Goal: Task Accomplishment & Management: Complete application form

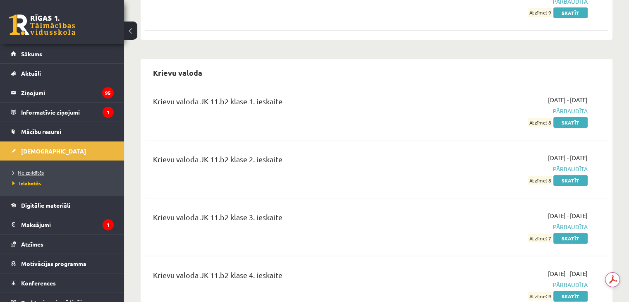
click at [29, 172] on span "Neizpildītās" at bounding box center [27, 172] width 31 height 7
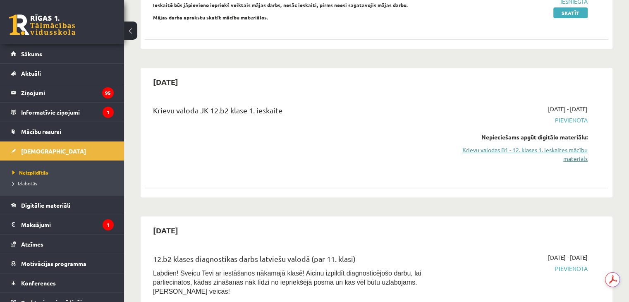
click at [569, 146] on link "Krievu valodas B1 - 12. klases 1. ieskaites mācību materiāls" at bounding box center [519, 154] width 136 height 17
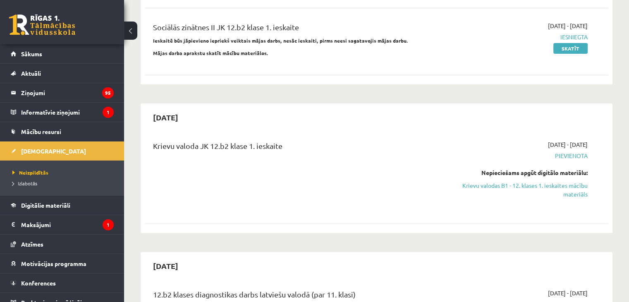
scroll to position [231, 0]
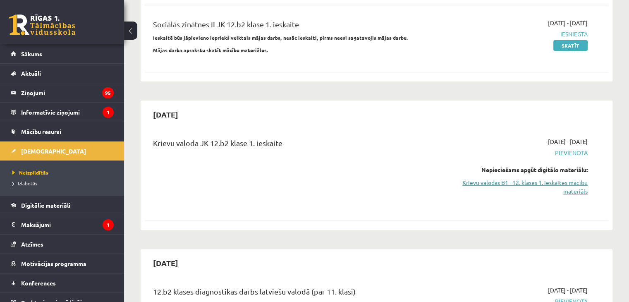
click at [572, 178] on link "Krievu valodas B1 - 12. klases 1. ieskaites mācību materiāls" at bounding box center [519, 186] width 136 height 17
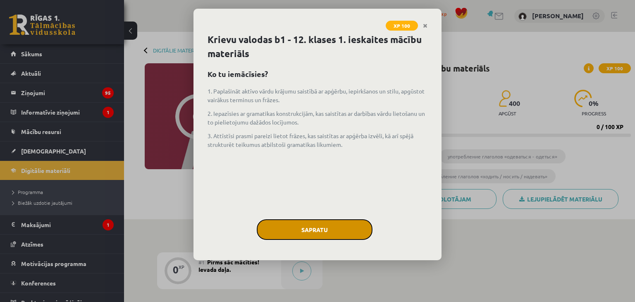
click at [333, 222] on button "Sapratu" at bounding box center [315, 229] width 116 height 21
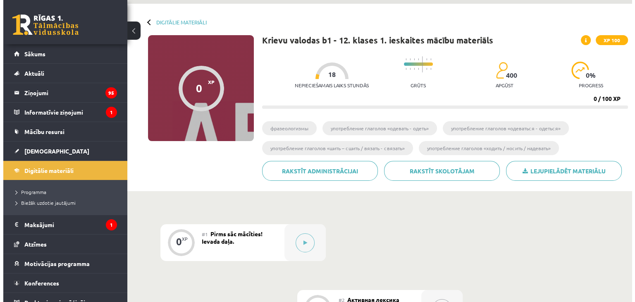
scroll to position [89, 0]
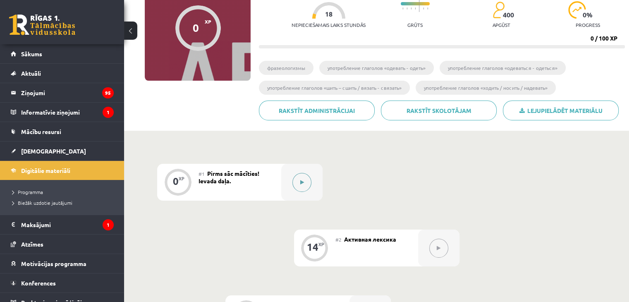
click at [301, 184] on button at bounding box center [301, 182] width 19 height 19
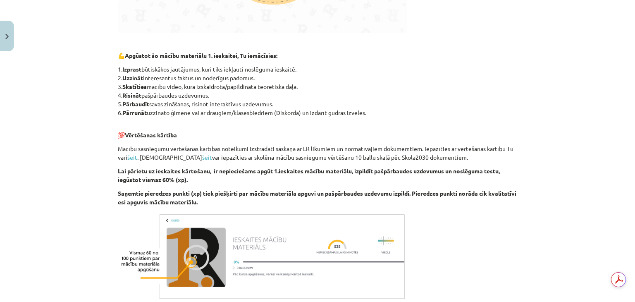
scroll to position [488, 0]
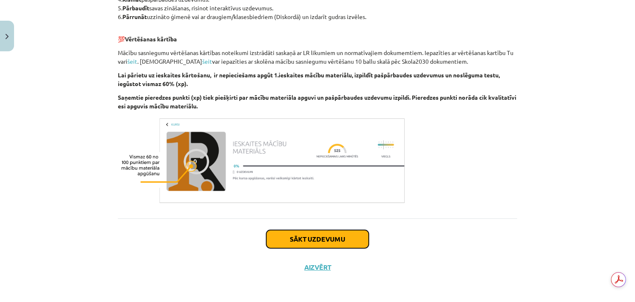
click at [314, 241] on button "Sākt uzdevumu" at bounding box center [317, 239] width 103 height 18
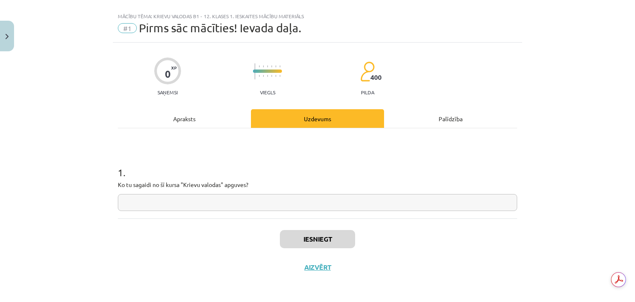
scroll to position [12, 0]
click at [256, 201] on input "text" at bounding box center [318, 202] width 400 height 17
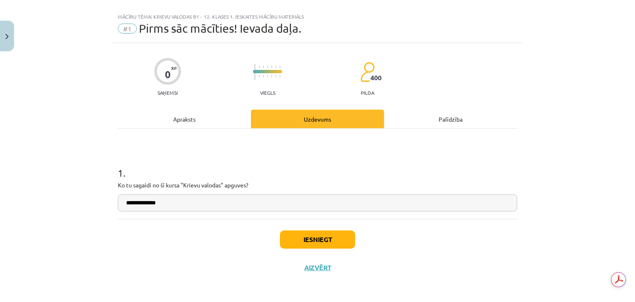
type input "**********"
click at [327, 243] on button "Iesniegt" at bounding box center [317, 239] width 75 height 18
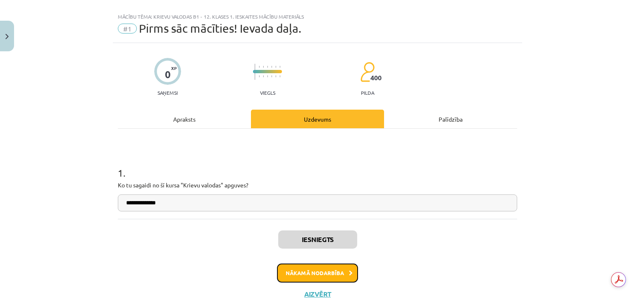
click at [330, 269] on button "Nākamā nodarbība" at bounding box center [317, 272] width 81 height 19
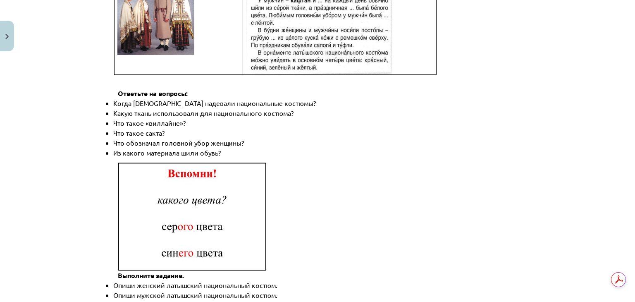
scroll to position [1215, 0]
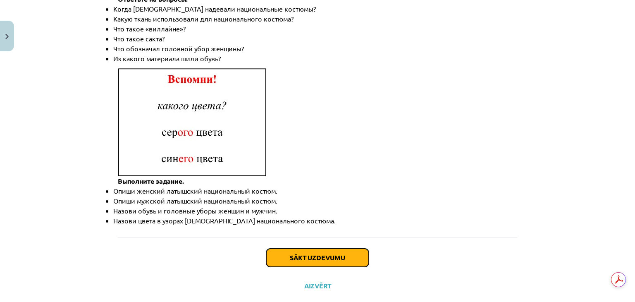
click at [308, 249] on button "Sākt uzdevumu" at bounding box center [317, 258] width 103 height 18
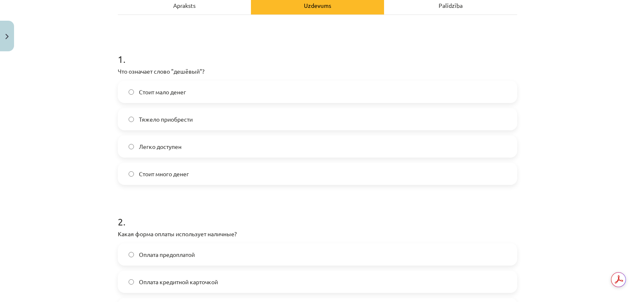
scroll to position [129, 0]
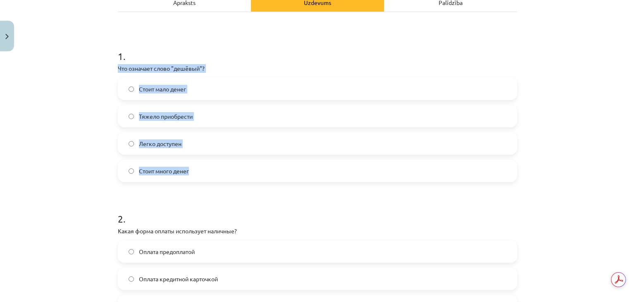
drag, startPoint x: 113, startPoint y: 67, endPoint x: 211, endPoint y: 163, distance: 136.6
copy div "Что означает слово "дешёвый"? Стоит мало денег Тяжело приобрести Легко доступен…"
click at [198, 89] on label "Стоит мало денег" at bounding box center [318, 89] width 398 height 21
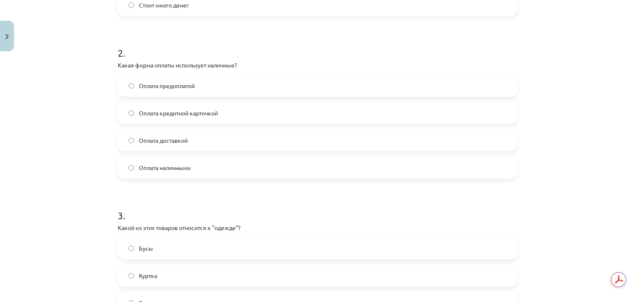
scroll to position [296, 0]
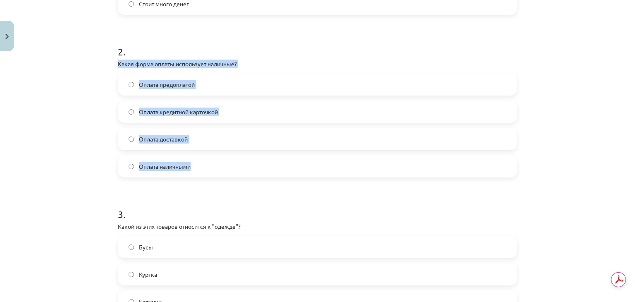
drag, startPoint x: 113, startPoint y: 63, endPoint x: 197, endPoint y: 166, distance: 132.5
click at [197, 166] on div "14 XP Saņemsi Sarežģīts 400 pilda Apraksts Uzdevums Palīdzība 1 . Что означает …" at bounding box center [317, 168] width 409 height 818
copy div "Какая форма оплаты использует наличные? Оплата предоплатой Оплата кредитной кар…"
click at [202, 169] on label "Оплата наличными" at bounding box center [318, 166] width 398 height 21
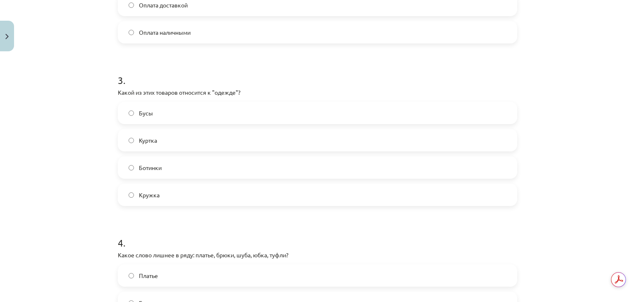
scroll to position [431, 0]
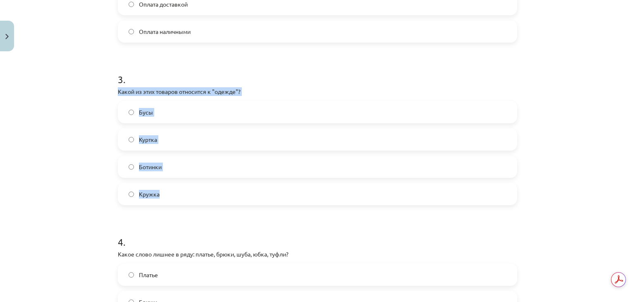
drag, startPoint x: 109, startPoint y: 90, endPoint x: 167, endPoint y: 189, distance: 115.5
click at [167, 189] on div "Mācību tēma: Krievu valodas b1 - 12. klases 1. ieskaites mācību materiāls #2 Ак…" at bounding box center [317, 151] width 635 height 302
copy div "Какой из этих товаров относится к "одежде"? Бусы Куртка Ботинки Кружка"
click at [175, 139] on label "Куртка" at bounding box center [318, 139] width 398 height 21
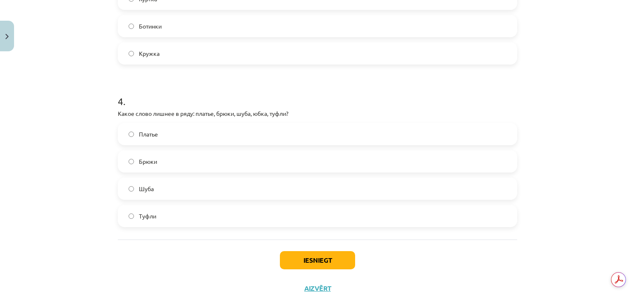
scroll to position [578, 0]
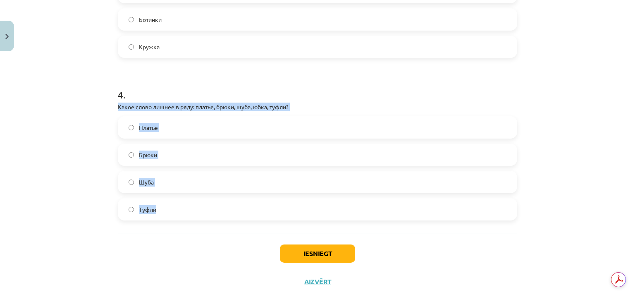
drag, startPoint x: 112, startPoint y: 103, endPoint x: 160, endPoint y: 231, distance: 136.1
copy div "Какое слово лишнее в ряду: платье, брюки, шуба, юбка, туфли? Платье Брюки Шуба …"
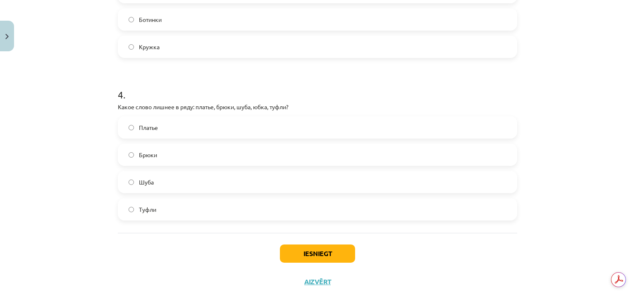
click at [158, 205] on label "Туфли" at bounding box center [318, 209] width 398 height 21
click at [303, 250] on button "Iesniegt" at bounding box center [317, 253] width 75 height 18
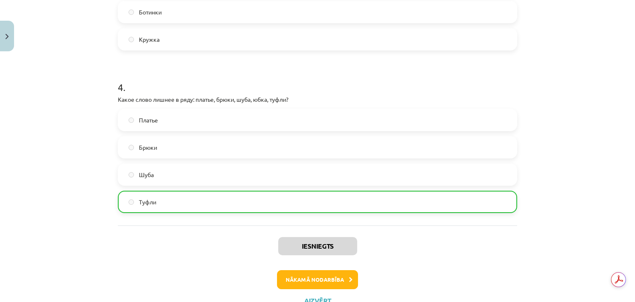
scroll to position [618, 0]
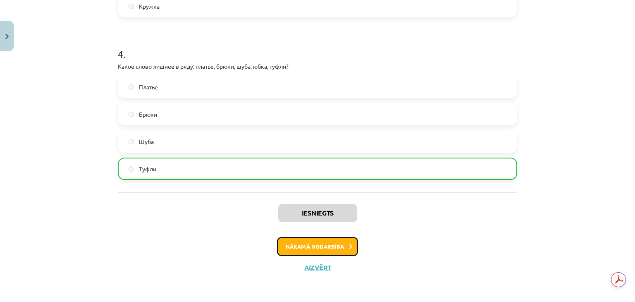
click at [326, 250] on button "Nākamā nodarbība" at bounding box center [317, 246] width 81 height 19
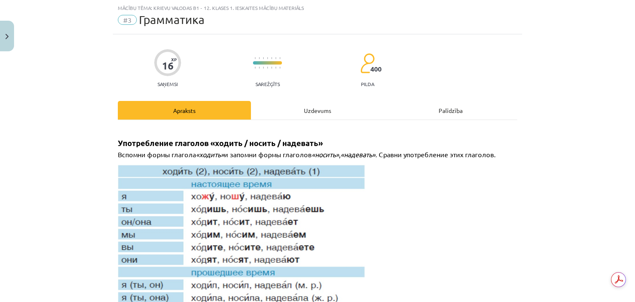
click at [289, 136] on h2 "Употребление глаголов «ходить / носить / надевать»" at bounding box center [321, 138] width 407 height 22
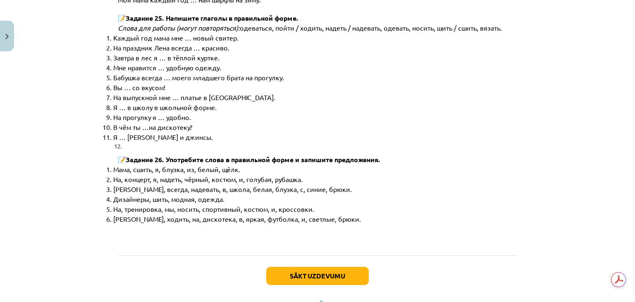
scroll to position [4215, 0]
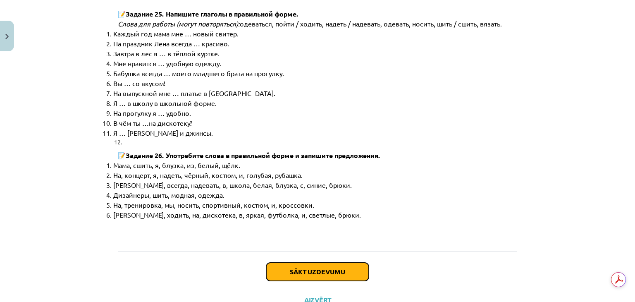
click at [312, 263] on button "Sākt uzdevumu" at bounding box center [317, 272] width 103 height 18
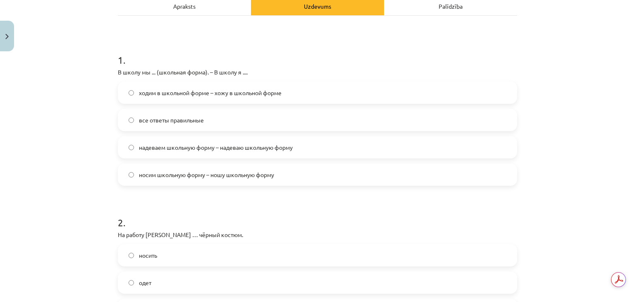
scroll to position [126, 0]
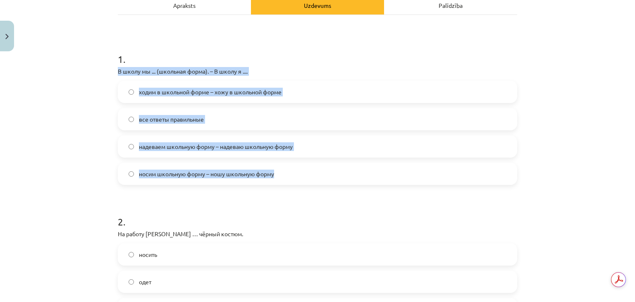
drag, startPoint x: 113, startPoint y: 70, endPoint x: 301, endPoint y: 164, distance: 210.1
copy div "В школу мы ... (школьная форма). – В школу я .... ходим в школьной форме – хожу…"
click at [214, 115] on label "все ответы правильные" at bounding box center [318, 119] width 398 height 21
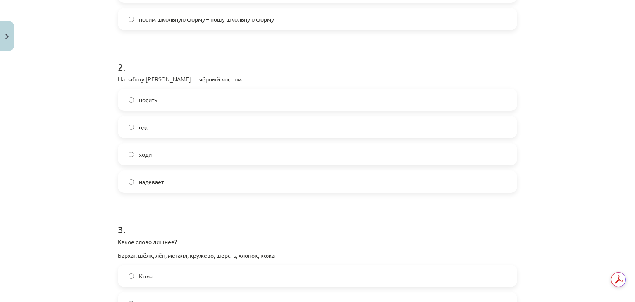
scroll to position [294, 0]
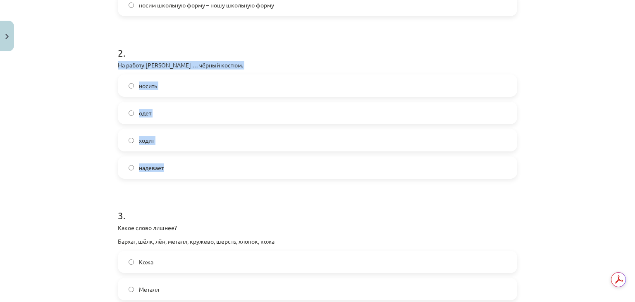
drag, startPoint x: 112, startPoint y: 62, endPoint x: 175, endPoint y: 172, distance: 126.3
click at [175, 172] on div "16 XP Saņemsi Sarežģīts 400 pilda Apraksts Uzdevums Palīdzība 1 . В школу мы ..…" at bounding box center [317, 177] width 409 height 832
copy div "На работу Янис … чёрный костюм. носить одет ходит надевает"
click at [187, 169] on label "надевает" at bounding box center [318, 167] width 398 height 21
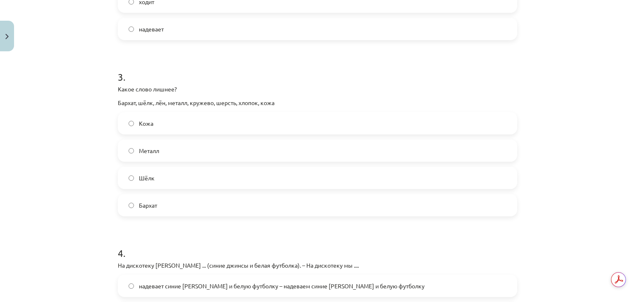
scroll to position [435, 0]
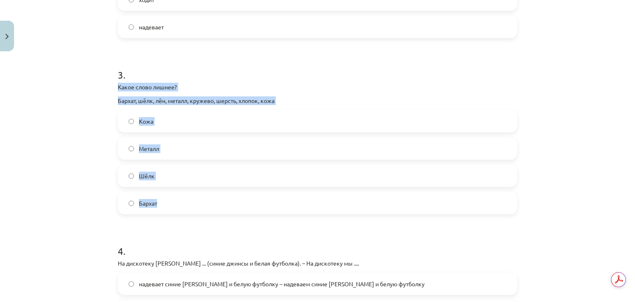
drag, startPoint x: 112, startPoint y: 86, endPoint x: 165, endPoint y: 195, distance: 120.8
click at [165, 195] on div "16 XP Saņemsi Sarežģīts 400 pilda Apraksts Uzdevums Palīdzība 1 . В школу мы ..…" at bounding box center [317, 36] width 409 height 832
copy div "Какое слово лишнее? Бархат, шёлк, лён, металл, кружево, шерсть, хлопок, кожа Ко…"
click at [170, 151] on label "Металл" at bounding box center [318, 148] width 398 height 21
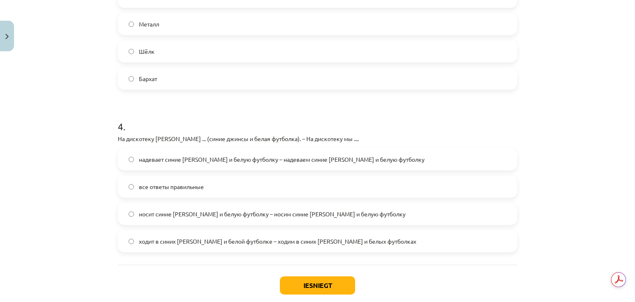
scroll to position [586, 0]
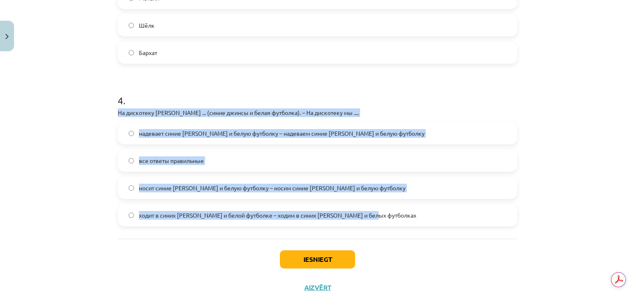
drag, startPoint x: 114, startPoint y: 111, endPoint x: 414, endPoint y: 217, distance: 317.6
click at [414, 217] on div "4 . На дискотеку Янис ... (синие джинсы и белая футболка). – На дискотеку мы ..…" at bounding box center [318, 153] width 400 height 146
copy div "На дискотеку Янис ... (синие джинсы и белая футболка). – На дискотеку мы .... н…"
click at [197, 161] on span "все ответы правильные" at bounding box center [171, 160] width 65 height 9
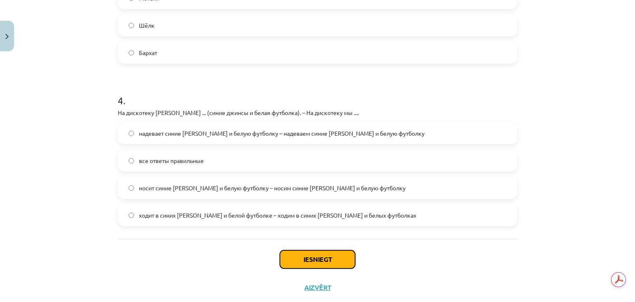
click at [313, 258] on button "Iesniegt" at bounding box center [317, 259] width 75 height 18
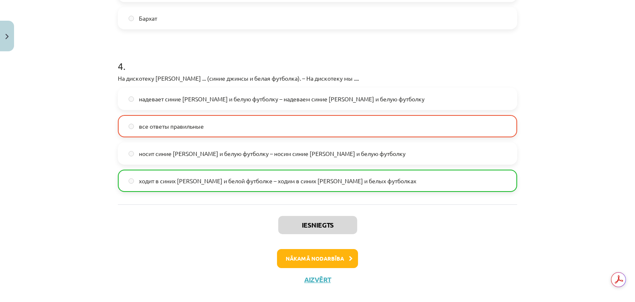
scroll to position [632, 0]
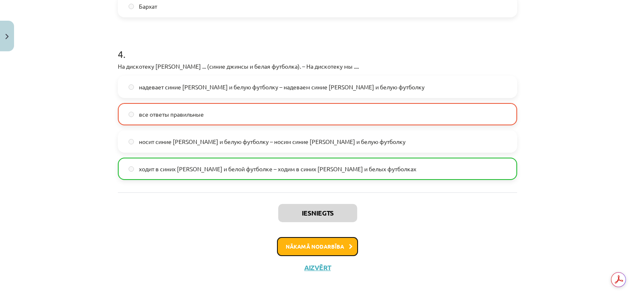
click at [318, 247] on button "Nākamā nodarbība" at bounding box center [317, 246] width 81 height 19
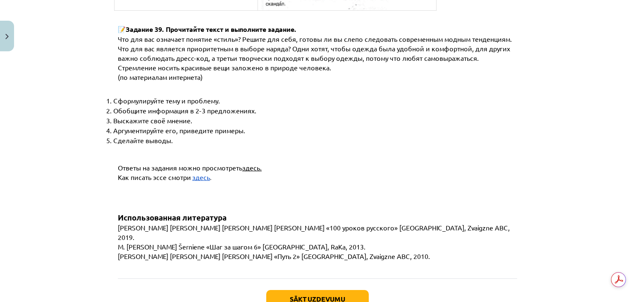
scroll to position [3175, 0]
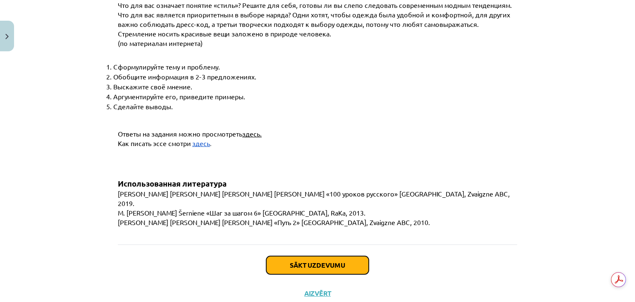
click at [309, 256] on button "Sākt uzdevumu" at bounding box center [317, 265] width 103 height 18
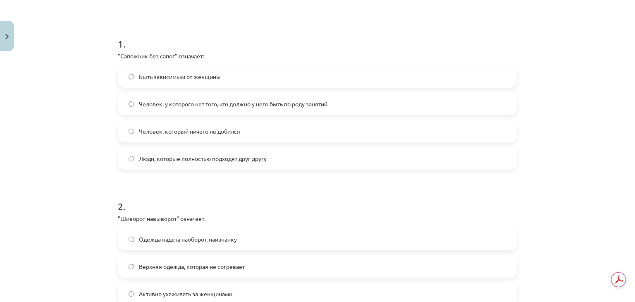
scroll to position [141, 0]
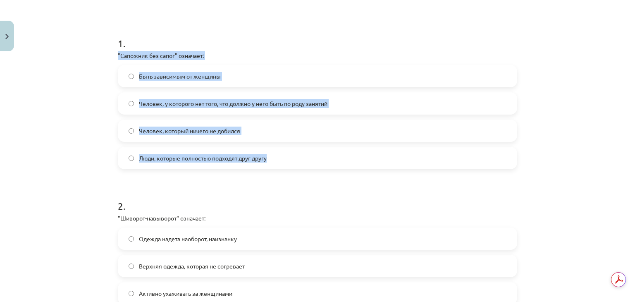
drag, startPoint x: 109, startPoint y: 54, endPoint x: 280, endPoint y: 158, distance: 200.0
copy div ""Сапожник без сапог" означает: Быть зависимым от женщины Человек, у которого не…"
click at [247, 103] on span "Человек, у которого нет того, что должно у него быть по роду занятий" at bounding box center [233, 103] width 189 height 9
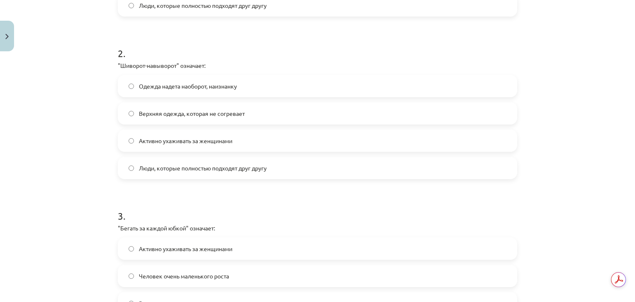
scroll to position [299, 0]
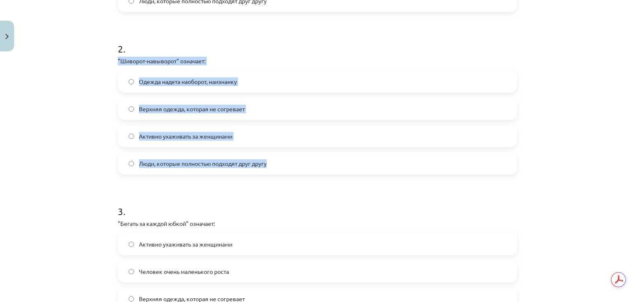
drag, startPoint x: 115, startPoint y: 60, endPoint x: 301, endPoint y: 169, distance: 216.7
click at [301, 169] on div "2 . "Шиворот-навыворот" означает: Одежда надета наоборот, наизнанку Верхняя оде…" at bounding box center [318, 102] width 400 height 146
copy div ""Шиворот-навыворот" означает: Одежда надета наоборот, наизнанку Верхняя одежда,…"
click at [225, 88] on label "Одежда надета наоборот, наизнанку" at bounding box center [318, 81] width 398 height 21
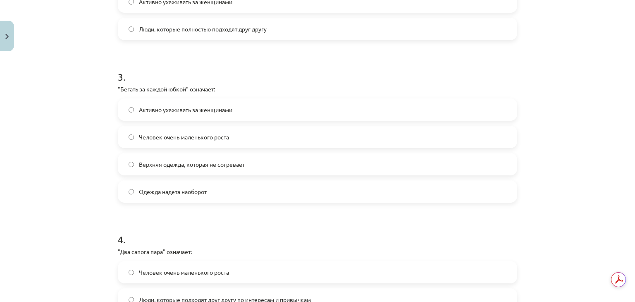
scroll to position [446, 0]
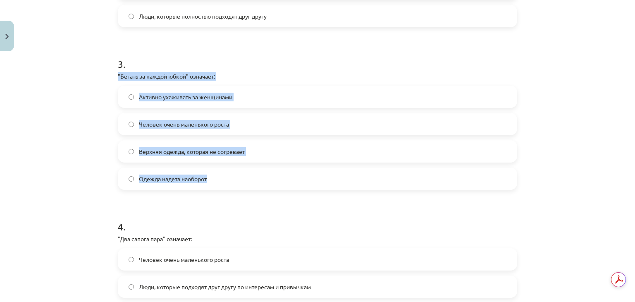
drag, startPoint x: 110, startPoint y: 73, endPoint x: 216, endPoint y: 184, distance: 153.6
click at [216, 184] on div "20 XP Saņemsi Sarežģīts 400 pilda Apraksts Uzdevums Palīdzība 1 . "Сапожник без…" at bounding box center [317, 18] width 409 height 818
click at [182, 96] on span "Активно ухаживать за женщинами" at bounding box center [185, 97] width 93 height 9
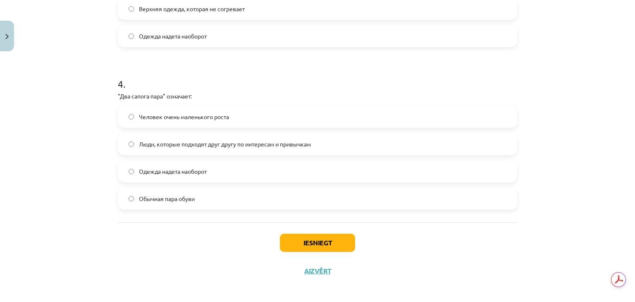
scroll to position [592, 0]
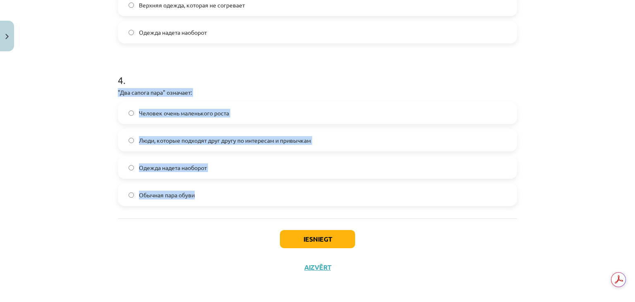
drag, startPoint x: 109, startPoint y: 91, endPoint x: 208, endPoint y: 200, distance: 147.6
click at [208, 200] on div "Mācību tēma: Krievu valodas b1 - 12. klases 1. ieskaites mācību materiāls #4 Уп…" at bounding box center [317, 151] width 635 height 302
click at [170, 138] on span "Люди, которые подходят друг другу по интересам и привычкам" at bounding box center [225, 140] width 172 height 9
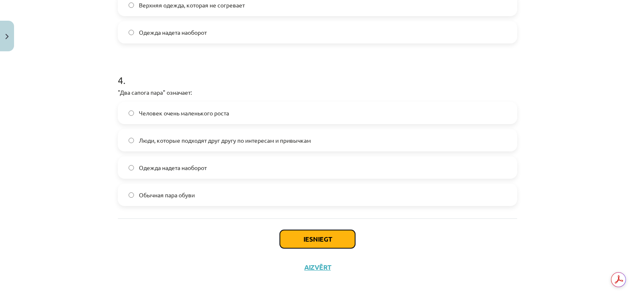
click at [318, 245] on button "Iesniegt" at bounding box center [317, 239] width 75 height 18
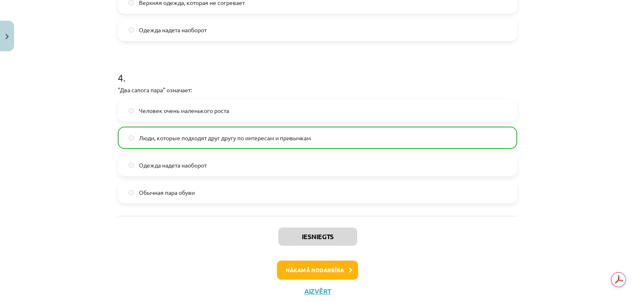
scroll to position [618, 0]
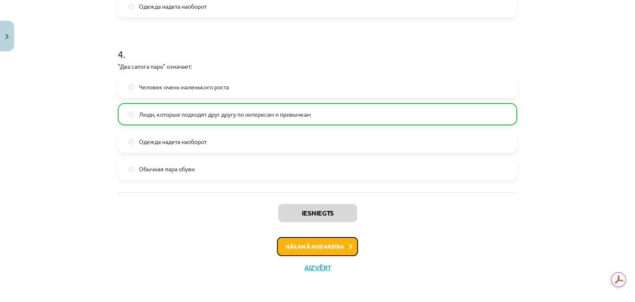
click at [319, 243] on button "Nākamā nodarbība" at bounding box center [317, 246] width 81 height 19
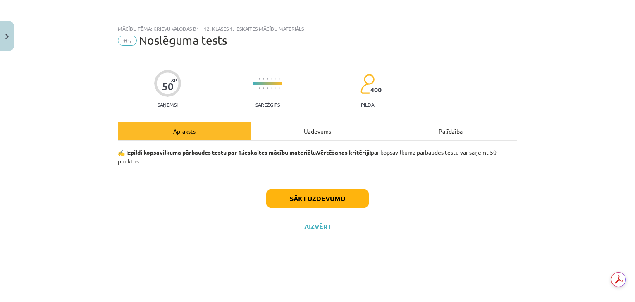
scroll to position [0, 0]
click at [289, 199] on button "Sākt uzdevumu" at bounding box center [317, 198] width 103 height 18
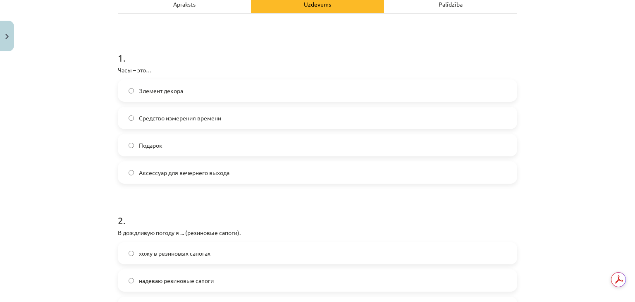
scroll to position [127, 0]
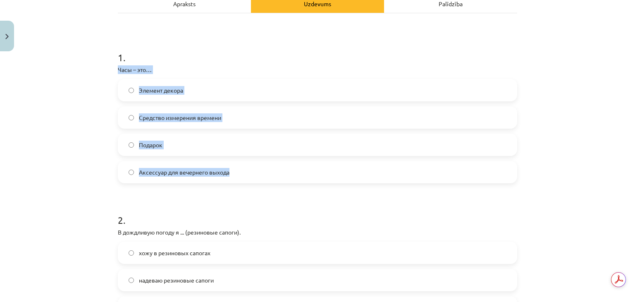
drag, startPoint x: 110, startPoint y: 67, endPoint x: 244, endPoint y: 165, distance: 166.9
click at [202, 118] on span "Средство измерения времени" at bounding box center [180, 117] width 82 height 9
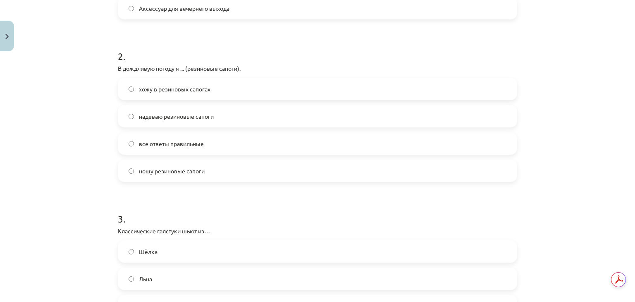
scroll to position [293, 0]
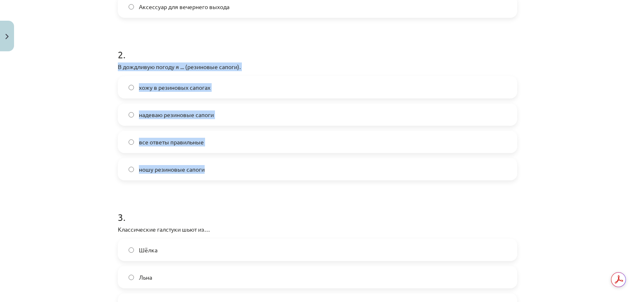
drag, startPoint x: 110, startPoint y: 65, endPoint x: 222, endPoint y: 171, distance: 154.5
click at [212, 142] on label "все ответы правильные" at bounding box center [318, 142] width 398 height 21
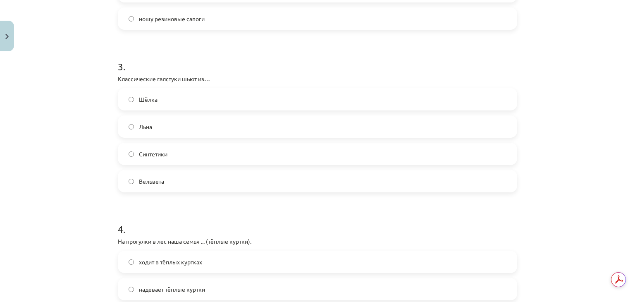
scroll to position [443, 0]
drag, startPoint x: 112, startPoint y: 76, endPoint x: 184, endPoint y: 187, distance: 132.5
click at [169, 103] on label "Шёлка" at bounding box center [318, 99] width 398 height 21
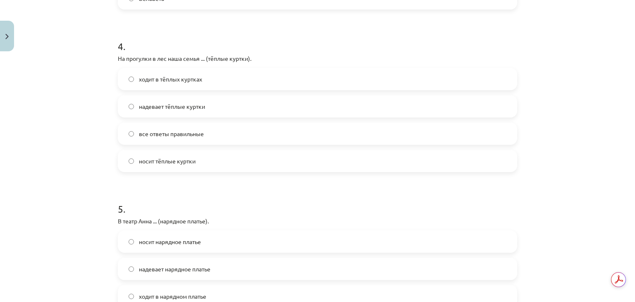
scroll to position [627, 0]
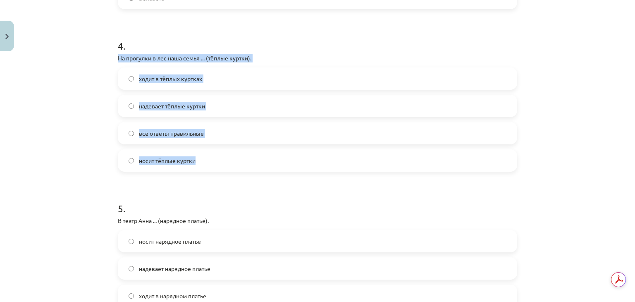
drag, startPoint x: 114, startPoint y: 58, endPoint x: 230, endPoint y: 152, distance: 149.1
click at [200, 130] on span "все ответы правильные" at bounding box center [171, 133] width 65 height 9
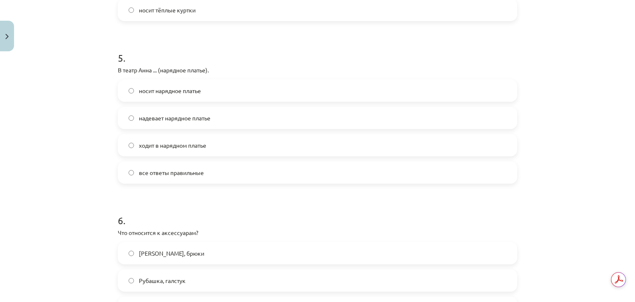
scroll to position [790, 0]
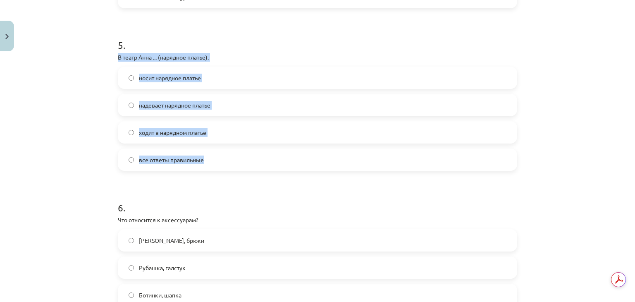
drag, startPoint x: 110, startPoint y: 55, endPoint x: 227, endPoint y: 163, distance: 158.3
click at [227, 163] on div "50 XP Saņemsi Sarežģīts 400 pilda Apraksts Uzdevums Palīdzība 1 . Часы – это… Э…" at bounding box center [317, 162] width 409 height 1794
click at [190, 166] on label "все ответы правильные" at bounding box center [318, 159] width 398 height 21
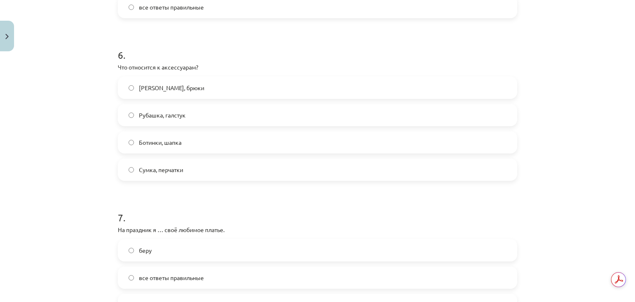
scroll to position [943, 0]
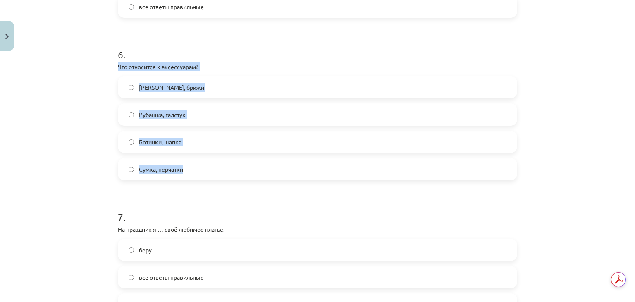
drag, startPoint x: 114, startPoint y: 64, endPoint x: 191, endPoint y: 172, distance: 132.3
click at [191, 172] on div "6 . Что относится к аксессуарам? Пальто, брюки Рубашка, галстук Ботинки, шапка …" at bounding box center [318, 107] width 400 height 146
click at [171, 172] on span "Сумка, перчатки" at bounding box center [161, 169] width 44 height 9
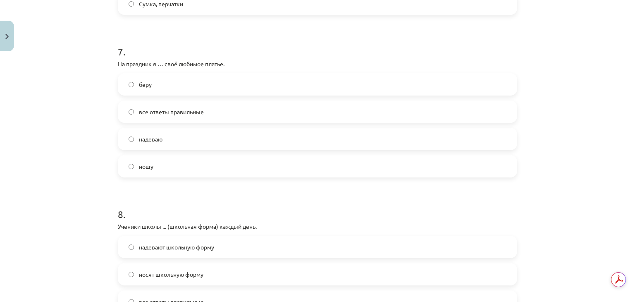
scroll to position [1111, 0]
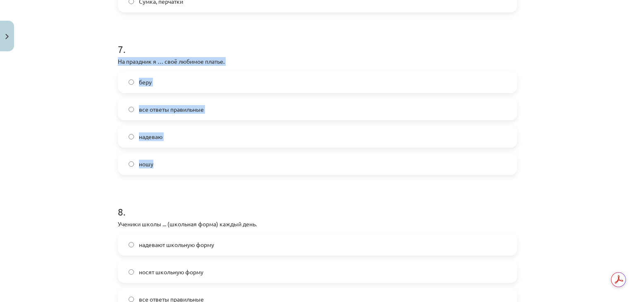
drag, startPoint x: 111, startPoint y: 62, endPoint x: 171, endPoint y: 163, distance: 118.0
click at [186, 112] on span "все ответы правильные" at bounding box center [171, 109] width 65 height 9
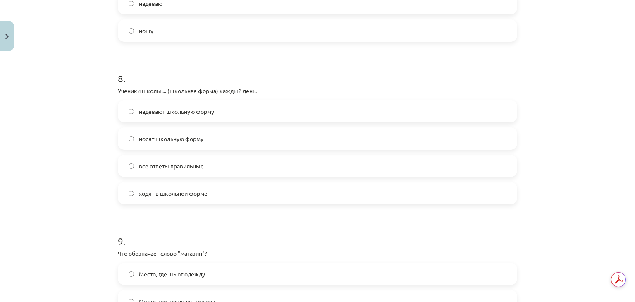
scroll to position [1246, 0]
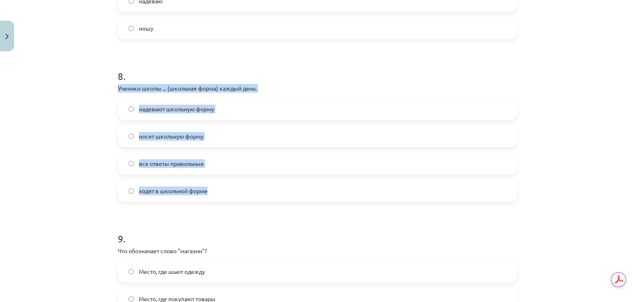
drag, startPoint x: 111, startPoint y: 86, endPoint x: 227, endPoint y: 187, distance: 153.9
click at [184, 158] on label "все ответы правильные" at bounding box center [318, 163] width 398 height 21
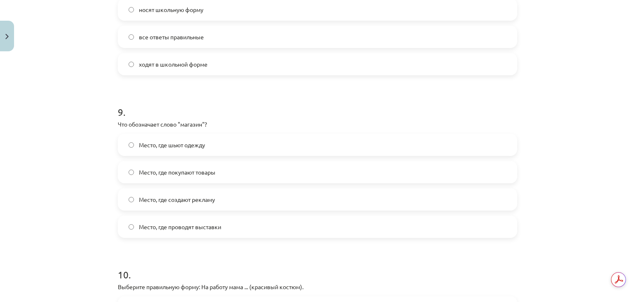
scroll to position [1374, 0]
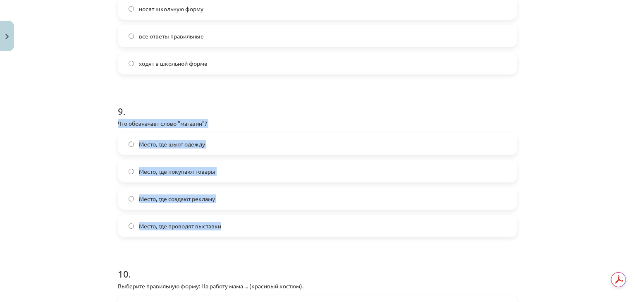
drag, startPoint x: 114, startPoint y: 122, endPoint x: 246, endPoint y: 225, distance: 167.2
click at [207, 174] on span "Место, где покупают товары" at bounding box center [177, 171] width 77 height 9
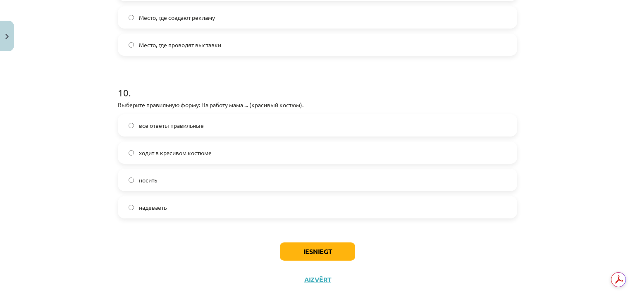
scroll to position [1556, 0]
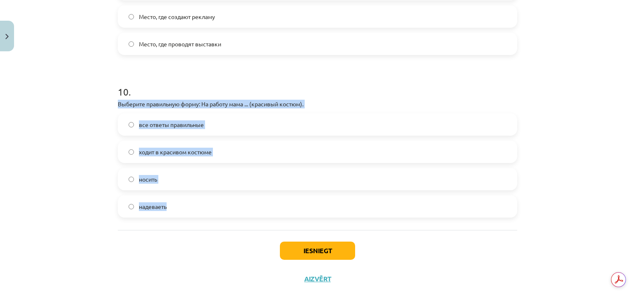
drag, startPoint x: 111, startPoint y: 103, endPoint x: 193, endPoint y: 219, distance: 141.9
click at [220, 152] on label "ходит в красивом костюме" at bounding box center [318, 151] width 398 height 21
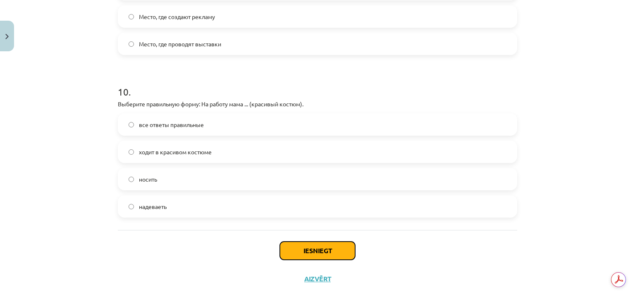
click at [321, 245] on button "Iesniegt" at bounding box center [317, 251] width 75 height 18
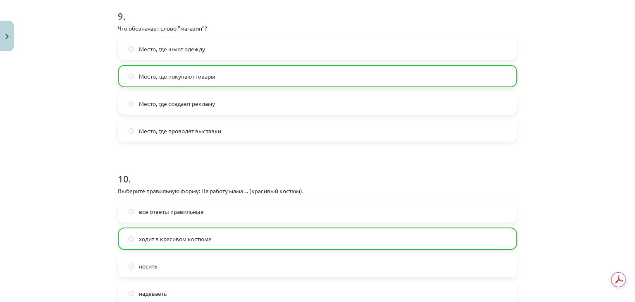
scroll to position [1593, 0]
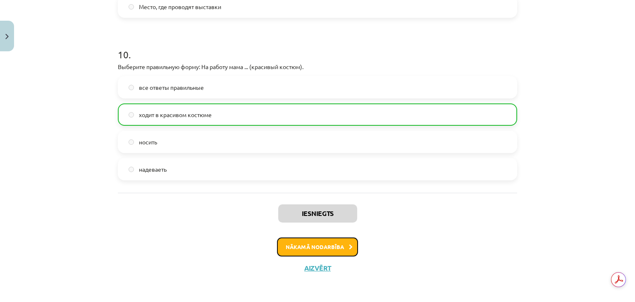
click at [330, 242] on button "Nākamā nodarbība" at bounding box center [317, 246] width 81 height 19
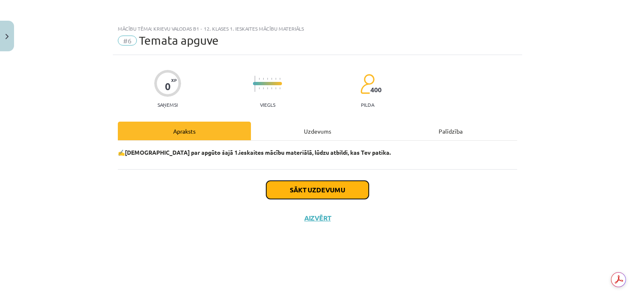
click at [318, 187] on button "Sākt uzdevumu" at bounding box center [317, 190] width 103 height 18
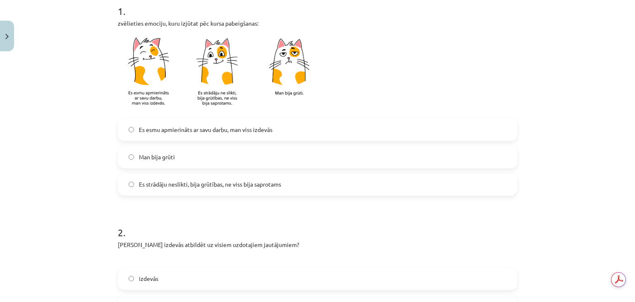
scroll to position [175, 0]
click at [215, 184] on span "Es strādāju neslikti, bija grūtības, ne viss bija saprotams" at bounding box center [210, 183] width 142 height 9
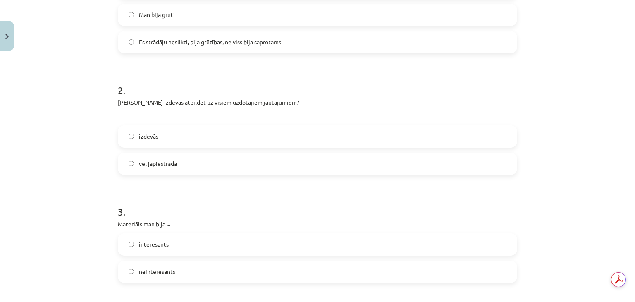
scroll to position [325, 0]
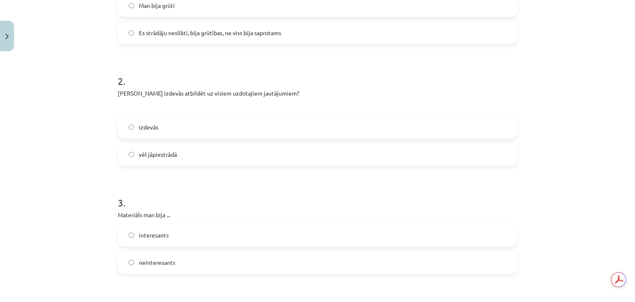
click at [210, 154] on label "vēl jāpiestrādā" at bounding box center [318, 154] width 398 height 21
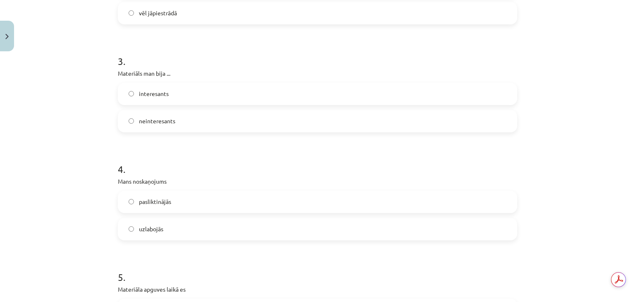
scroll to position [469, 0]
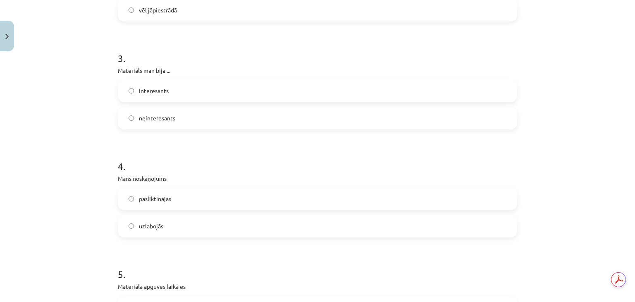
click at [187, 96] on label "interesants" at bounding box center [318, 91] width 398 height 21
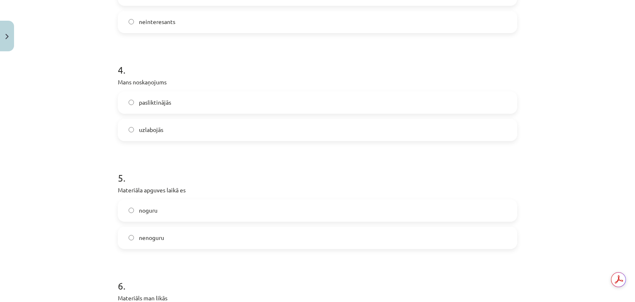
scroll to position [567, 0]
click at [189, 133] on label "uzlabojās" at bounding box center [318, 129] width 398 height 21
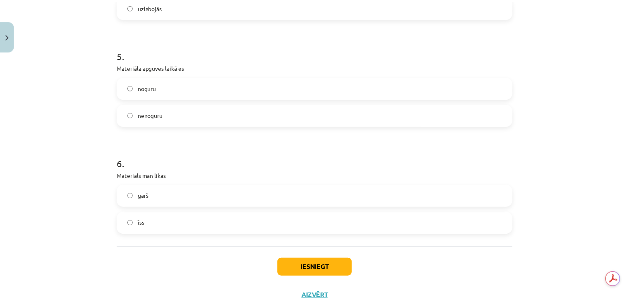
scroll to position [689, 0]
click at [165, 89] on label "noguru" at bounding box center [318, 87] width 398 height 21
click at [167, 99] on div "noguru nenoguru" at bounding box center [318, 101] width 400 height 50
click at [170, 114] on label "nenoguru" at bounding box center [318, 114] width 398 height 21
click at [179, 222] on label "īss" at bounding box center [318, 222] width 398 height 21
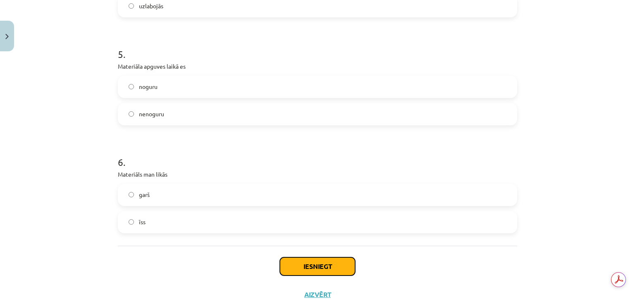
click at [301, 263] on button "Iesniegt" at bounding box center [317, 266] width 75 height 18
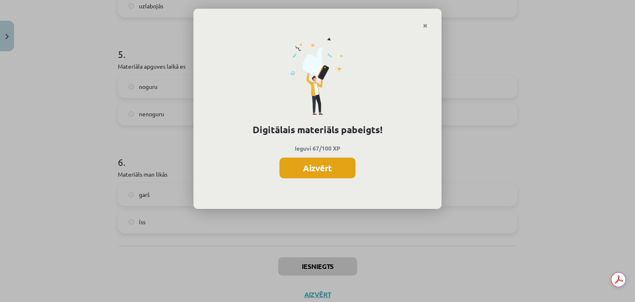
click at [318, 163] on button "Aizvērt" at bounding box center [318, 168] width 76 height 21
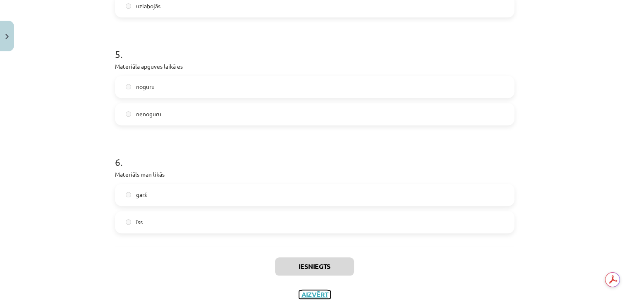
click at [312, 292] on button "Aizvērt" at bounding box center [314, 294] width 31 height 8
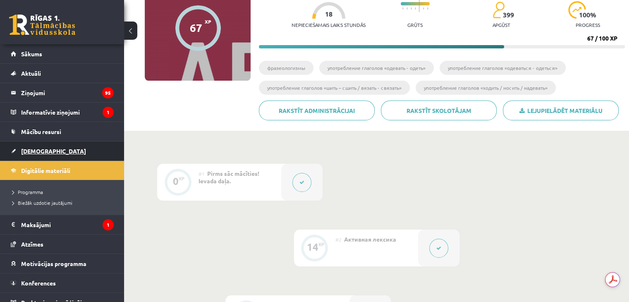
click at [31, 151] on span "[DEMOGRAPHIC_DATA]" at bounding box center [53, 150] width 65 height 7
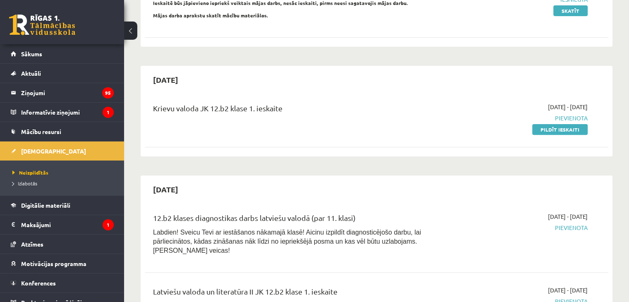
scroll to position [266, 0]
click at [565, 124] on link "Pildīt ieskaiti" at bounding box center [559, 129] width 55 height 11
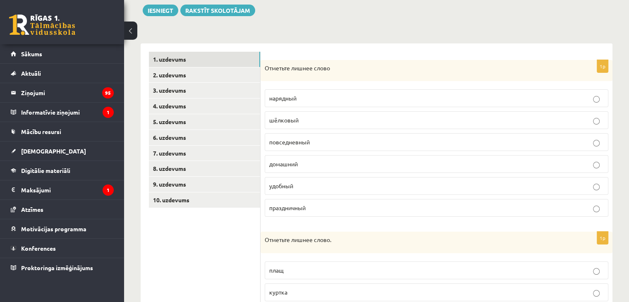
scroll to position [97, 0]
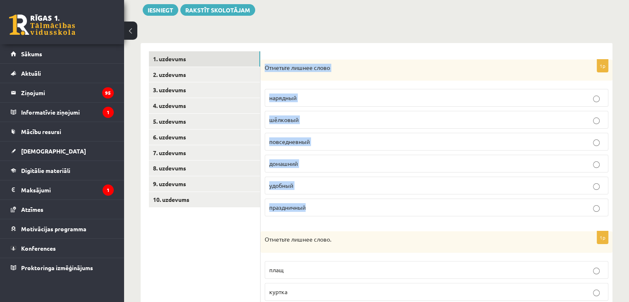
drag, startPoint x: 266, startPoint y: 67, endPoint x: 318, endPoint y: 224, distance: 165.3
click at [318, 224] on form "1p Отметьте лишнее слово нарядный шёлковый повседневный домашний удобный праздн…" at bounding box center [436, 298] width 335 height 494
click at [263, 62] on div "Отметьте лишнее слово" at bounding box center [437, 71] width 352 height 22
drag, startPoint x: 263, startPoint y: 62, endPoint x: 328, endPoint y: 211, distance: 161.7
click at [328, 211] on div "1p Отметьте лишнее слово нарядный шёлковый повседневный домашний удобный праздн…" at bounding box center [437, 142] width 352 height 164
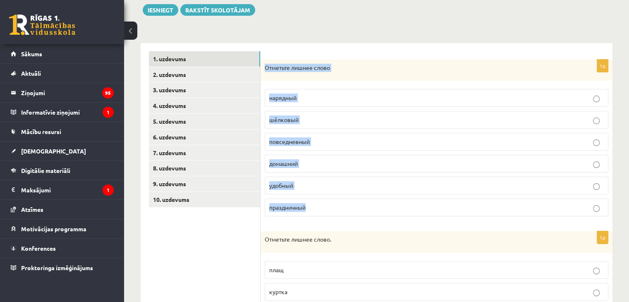
copy div "Отметьте лишнее слово нарядный шёлковый повседневный домашний удобный праздничн…"
click at [311, 118] on p "шёлковый" at bounding box center [436, 119] width 335 height 9
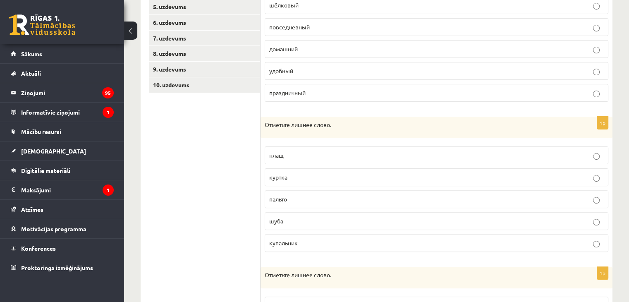
scroll to position [204, 0]
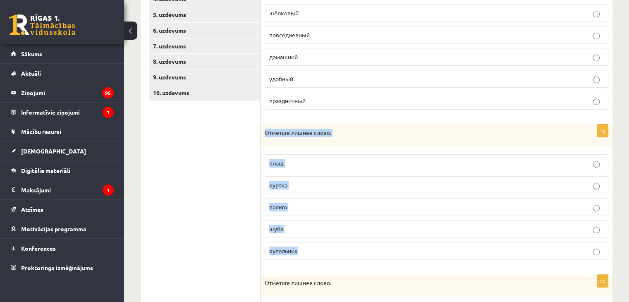
drag, startPoint x: 265, startPoint y: 130, endPoint x: 320, endPoint y: 244, distance: 126.1
click at [320, 244] on div "1p Отметьте лишнее слово. плащ куртка пальто шуба купальник" at bounding box center [437, 195] width 352 height 142
copy div "Отметьте лишнее слово. плащ куртка пальто шуба купальник"
click at [323, 250] on p "купальник" at bounding box center [436, 250] width 335 height 9
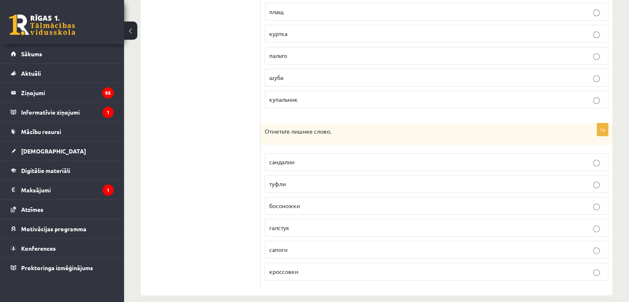
scroll to position [362, 0]
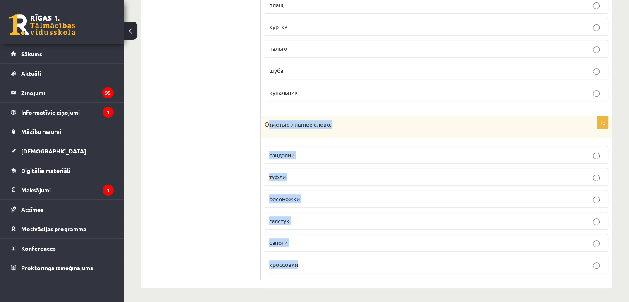
drag, startPoint x: 323, startPoint y: 250, endPoint x: 267, endPoint y: 124, distance: 138.3
click at [267, 124] on div "1p Отметьте лишнее слово. сандалии туфли босоножки галстук сапоги кроссовки" at bounding box center [437, 198] width 352 height 164
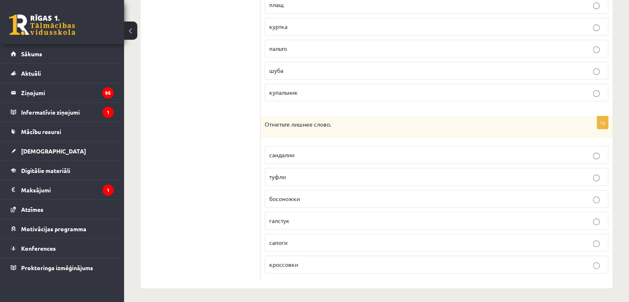
click at [266, 121] on p "Отметьте лишнее слово." at bounding box center [416, 124] width 302 height 8
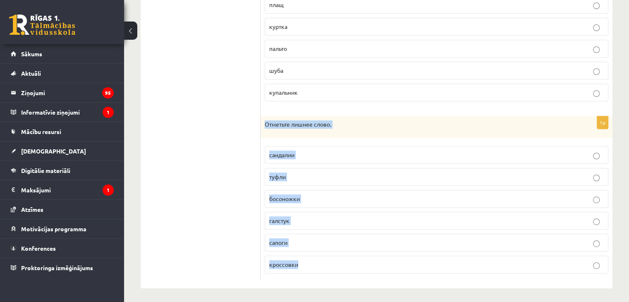
drag, startPoint x: 266, startPoint y: 121, endPoint x: 342, endPoint y: 277, distance: 173.5
click at [342, 277] on div "1p Отметьте лишнее слово нарядный шёлковый повседневный домашний удобный праздн…" at bounding box center [437, 33] width 352 height 510
copy div "Отметьте лишнее слово. сандалии туфли босоножки галстук сапоги кроссовки"
click at [300, 222] on label "галстук" at bounding box center [437, 221] width 344 height 18
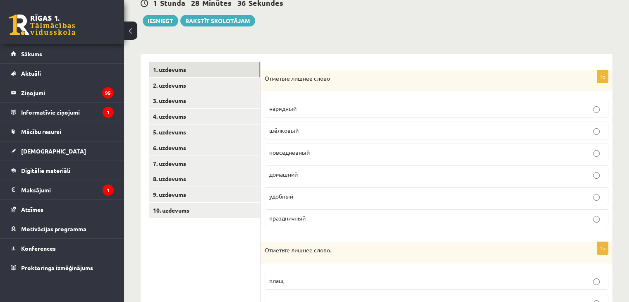
scroll to position [83, 0]
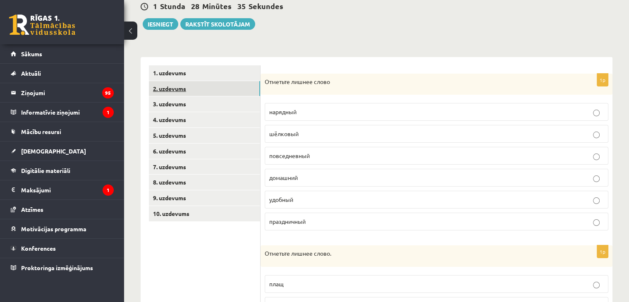
click at [174, 86] on link "2. uzdevums" at bounding box center [204, 88] width 111 height 15
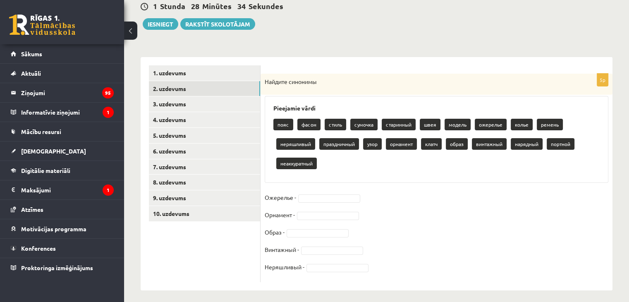
scroll to position [88, 0]
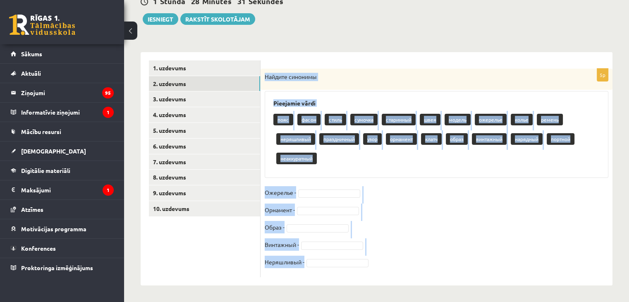
drag, startPoint x: 263, startPoint y: 76, endPoint x: 308, endPoint y: 259, distance: 188.2
click at [308, 259] on div "5p Найдите синонимы Pieejamie vārdi пояс фасон стиль сумочка старинный швея мод…" at bounding box center [437, 173] width 352 height 208
copy div "Найдите синонимы Pieejamie vārdi пояс фасон стиль сумочка старинный швея модель…"
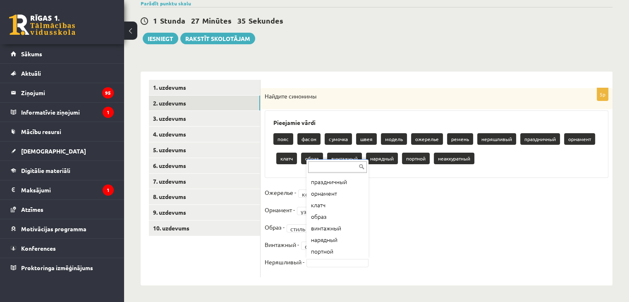
scroll to position [114, 0]
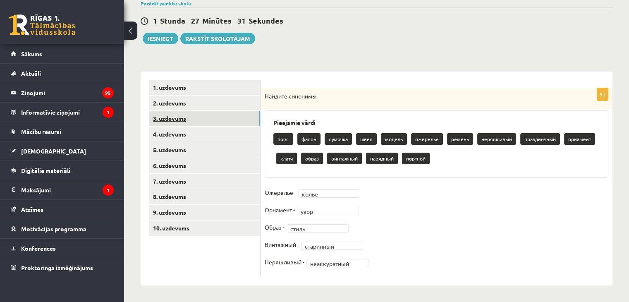
click at [169, 112] on link "3. uzdevums" at bounding box center [204, 118] width 111 height 15
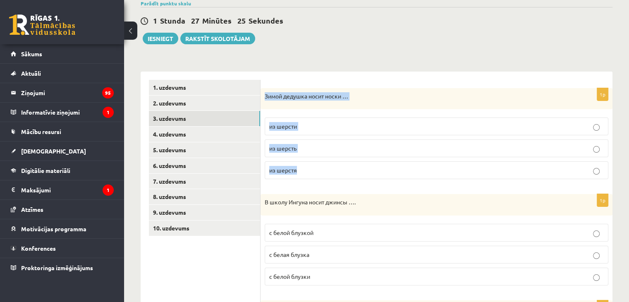
drag, startPoint x: 265, startPoint y: 96, endPoint x: 311, endPoint y: 172, distance: 89.1
click at [311, 172] on div "1p Зимой дедушка носит носки … из шерсти из шерсть из шерстя" at bounding box center [437, 137] width 352 height 98
copy div "Зимой дедушка носит носки … из шерсти из шерсть из шерстя"
click at [308, 124] on p "из шерсти" at bounding box center [436, 126] width 335 height 9
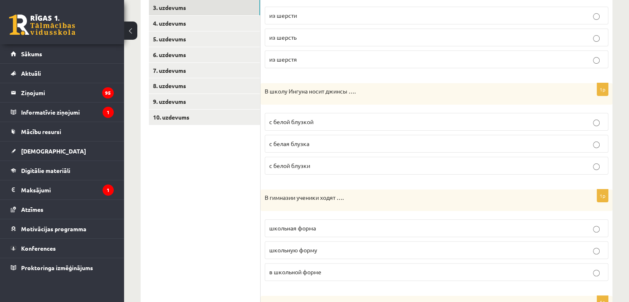
scroll to position [180, 0]
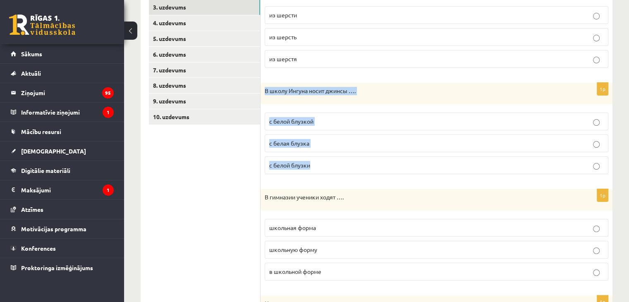
drag, startPoint x: 263, startPoint y: 90, endPoint x: 328, endPoint y: 165, distance: 99.4
click at [328, 165] on div "1p В школу Ингуна носит джинсы …. с белой блузкой с белая блузка с белой блузки" at bounding box center [437, 132] width 352 height 98
copy div "В школу Ингуна носит джинсы …. с белой блузкой с белая блузка с белой блузки"
click at [331, 115] on label "с белой блузкой" at bounding box center [437, 121] width 344 height 18
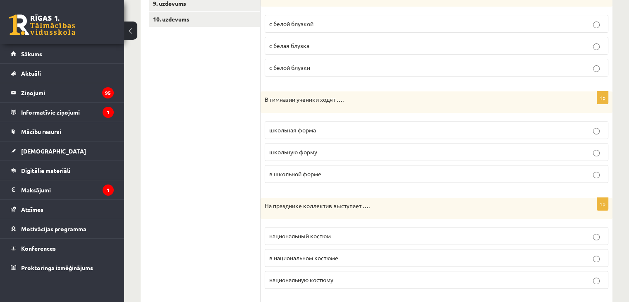
scroll to position [278, 0]
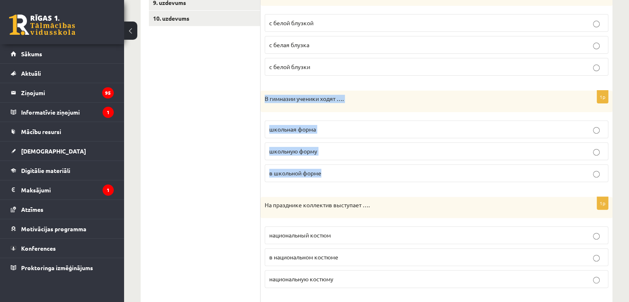
drag, startPoint x: 263, startPoint y: 96, endPoint x: 340, endPoint y: 179, distance: 113.8
click at [340, 179] on div "1p В гимназии ученики ходят …. школьная форма школьную форму в школьной форме" at bounding box center [437, 140] width 352 height 98
copy div "В гимназии ученики ходят …. школьная форма школьную форму в школьной форме"
click at [340, 169] on p "в школьной форме" at bounding box center [436, 173] width 335 height 9
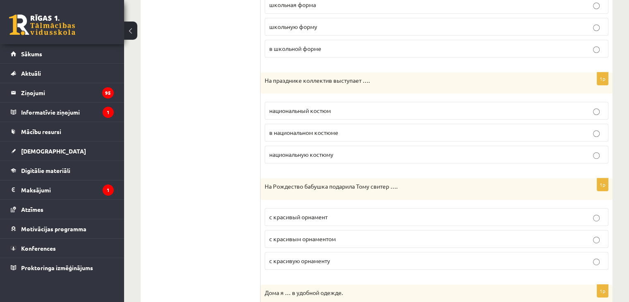
scroll to position [413, 0]
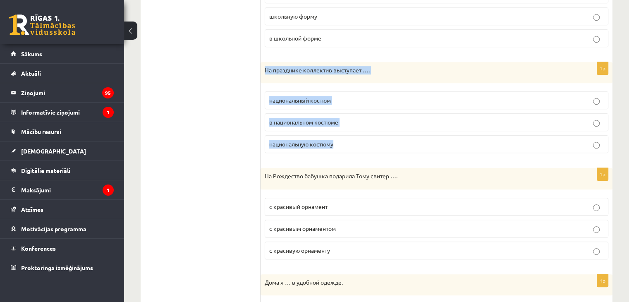
drag, startPoint x: 264, startPoint y: 68, endPoint x: 349, endPoint y: 146, distance: 115.0
click at [349, 146] on div "1p На празднике коллектив выступает …. национальный костюм в национальном костю…" at bounding box center [437, 111] width 352 height 98
copy div "На празднике коллектив выступает …. национальный костюм в национальном костюме …"
click at [282, 119] on span "в национальном костюме" at bounding box center [303, 121] width 69 height 7
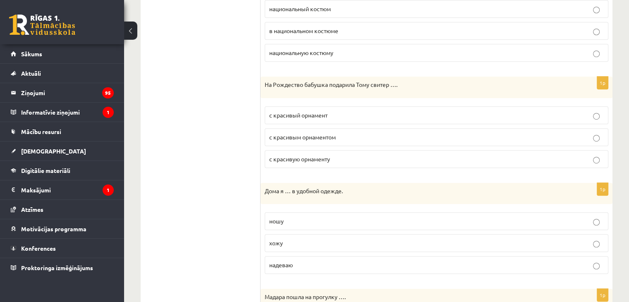
scroll to position [512, 0]
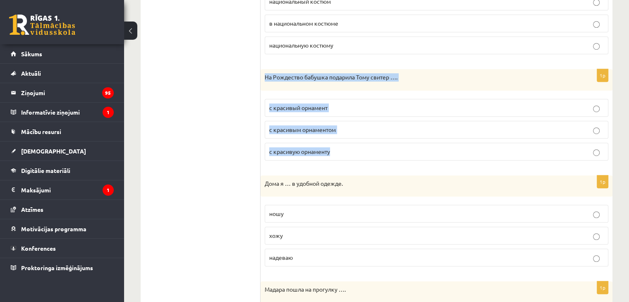
drag, startPoint x: 262, startPoint y: 72, endPoint x: 356, endPoint y: 152, distance: 123.4
click at [356, 152] on div "1p На Рождество бабушка подарила Тому свитер …. с красивый орнамент с красивым …" at bounding box center [437, 118] width 352 height 98
copy div "На Рождество бабушка подарила Тому свитер …. с красивый орнамент с красивым орн…"
click at [324, 126] on span "с красивым орнаментом" at bounding box center [302, 129] width 67 height 7
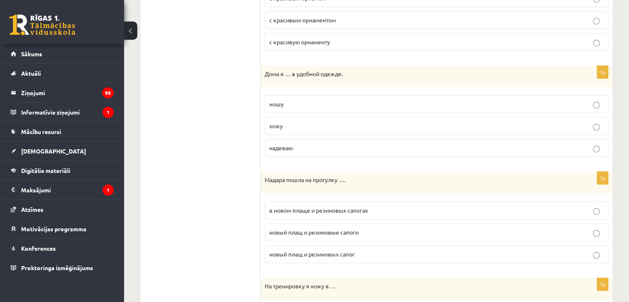
scroll to position [633, 0]
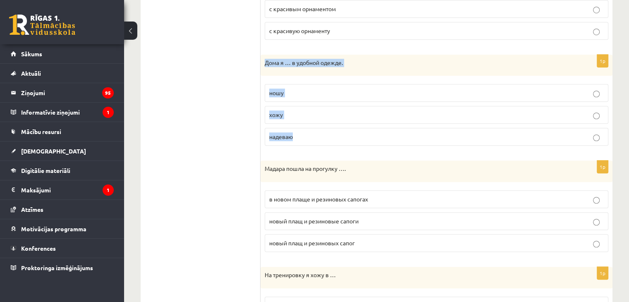
drag, startPoint x: 264, startPoint y: 59, endPoint x: 306, endPoint y: 130, distance: 82.1
click at [306, 130] on div "1p Дома я … в удобной одежде. ношу хожу надеваю" at bounding box center [437, 104] width 352 height 98
copy div "Дома я … в удобной одежде. ношу хожу надеваю"
click at [308, 89] on p "ношу" at bounding box center [436, 93] width 335 height 9
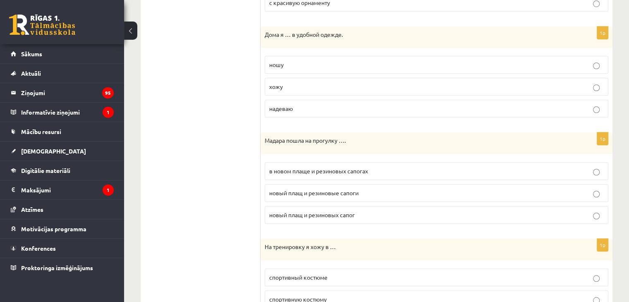
scroll to position [662, 0]
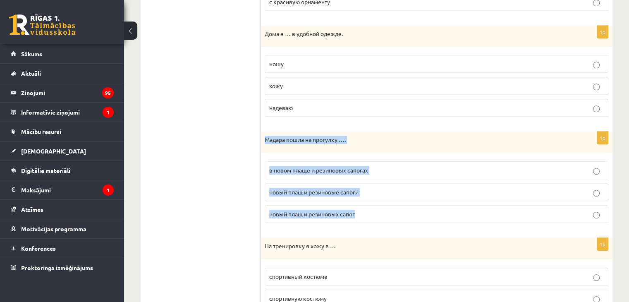
drag, startPoint x: 263, startPoint y: 135, endPoint x: 364, endPoint y: 209, distance: 124.8
click at [364, 209] on div "1p Мадара пошла на прогулку …. в новом плаще и резиновых сапогах новый плащ и р…" at bounding box center [437, 181] width 352 height 98
click at [366, 166] on p "в новом плаще и резиновых сапогах" at bounding box center [436, 170] width 335 height 9
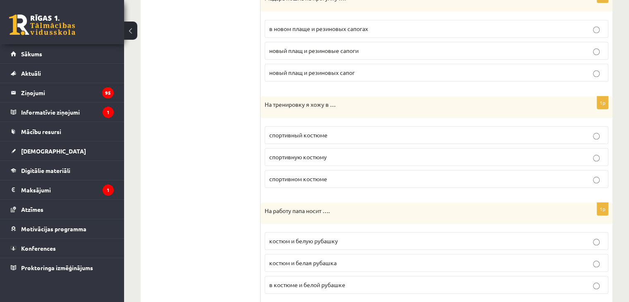
scroll to position [806, 0]
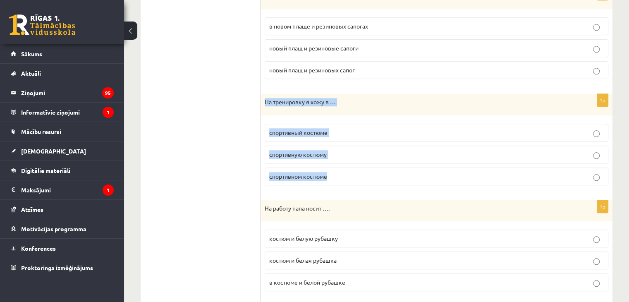
drag, startPoint x: 263, startPoint y: 97, endPoint x: 333, endPoint y: 175, distance: 104.6
click at [333, 175] on div "1p На тренировку я хожу в … спортивный костюме спортивную костюму спортивном ко…" at bounding box center [437, 143] width 352 height 98
click at [365, 172] on p "спортивном костюме" at bounding box center [436, 176] width 335 height 9
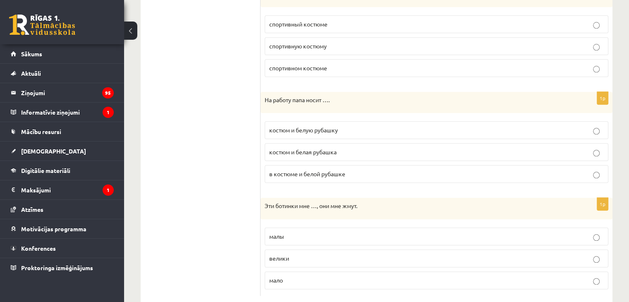
scroll to position [928, 0]
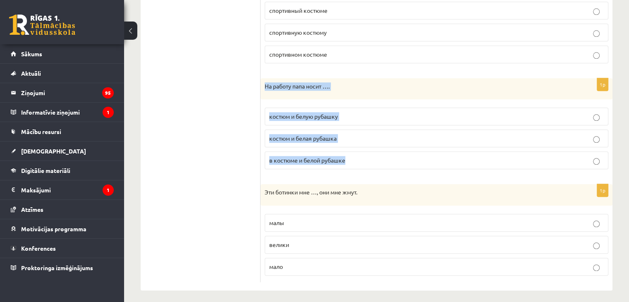
drag, startPoint x: 265, startPoint y: 81, endPoint x: 356, endPoint y: 159, distance: 120.5
click at [356, 159] on div "1p На работу папа носит …. костюм и белую рубашку костюм и белая рубашка в кост…" at bounding box center [437, 127] width 352 height 98
click at [345, 112] on p "костюм и белую рубашку" at bounding box center [436, 116] width 335 height 9
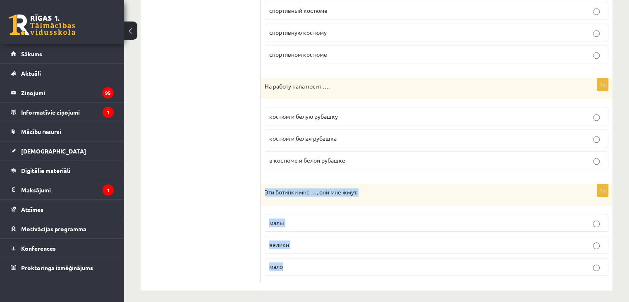
drag, startPoint x: 265, startPoint y: 187, endPoint x: 302, endPoint y: 267, distance: 88.6
click at [302, 267] on div "1p Эти ботинки мне …, они мне жмут. малы велики мало" at bounding box center [437, 233] width 352 height 98
click at [303, 220] on p "малы" at bounding box center [436, 222] width 335 height 9
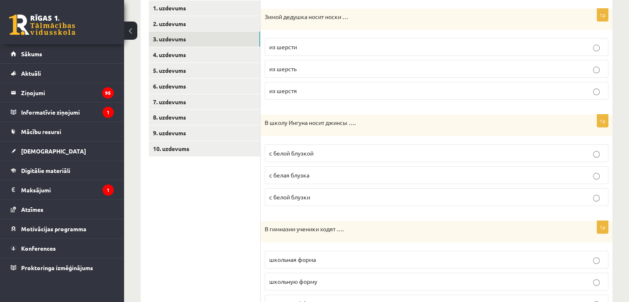
scroll to position [147, 0]
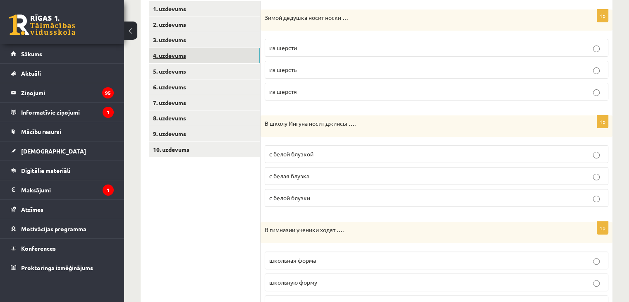
click at [186, 57] on link "4. uzdevums" at bounding box center [204, 55] width 111 height 15
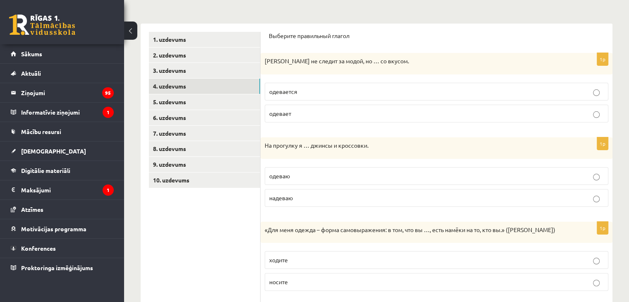
scroll to position [118, 0]
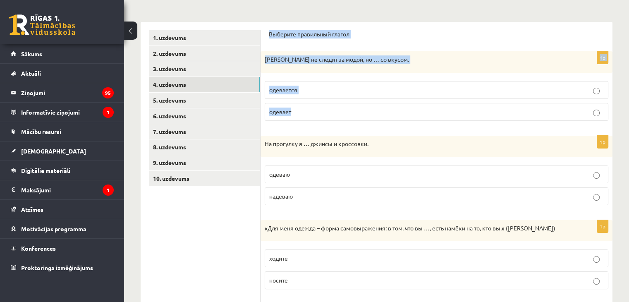
drag, startPoint x: 266, startPoint y: 29, endPoint x: 301, endPoint y: 108, distance: 86.3
click at [301, 108] on div "Выберите правильный глагол 1p Ивар не следит за модой, но … со вкусом. одеваетс…" at bounding box center [437, 247] width 352 height 451
click at [309, 81] on label "одевается" at bounding box center [437, 90] width 344 height 18
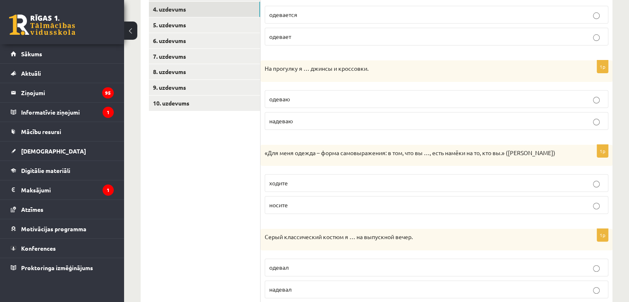
scroll to position [197, 0]
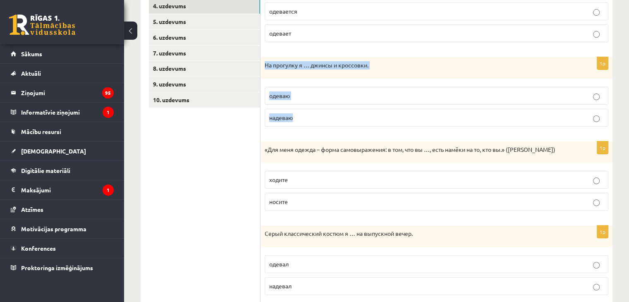
drag, startPoint x: 263, startPoint y: 65, endPoint x: 305, endPoint y: 117, distance: 66.4
click at [305, 117] on div "1p На прогулку я … джинсы и кроссовки. одеваю надеваю" at bounding box center [437, 95] width 352 height 76
click at [303, 118] on p "надеваю" at bounding box center [436, 117] width 335 height 9
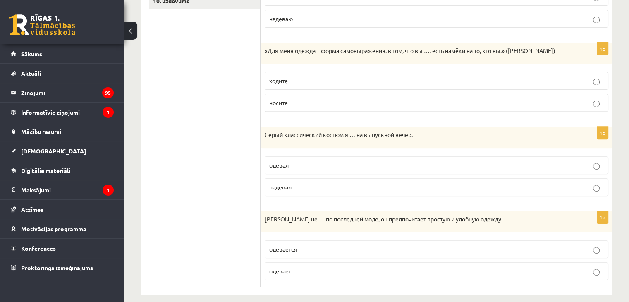
scroll to position [304, 0]
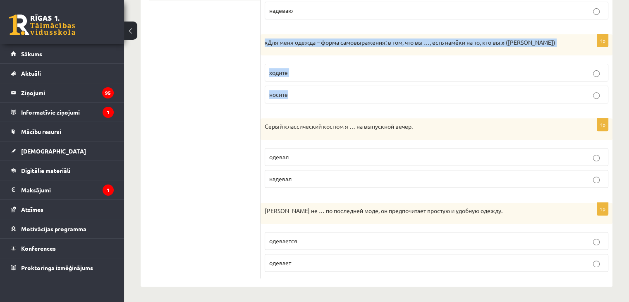
drag, startPoint x: 263, startPoint y: 42, endPoint x: 303, endPoint y: 86, distance: 59.7
click at [303, 86] on div "1p «Для меня одежда – форма самовыражения: в том, что вы …, есть намёки на то, …" at bounding box center [437, 72] width 352 height 76
click at [307, 74] on p "ходите" at bounding box center [436, 72] width 335 height 9
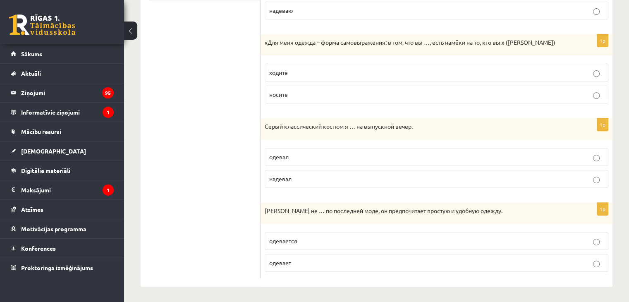
click at [306, 87] on label "носите" at bounding box center [437, 95] width 344 height 18
drag, startPoint x: 261, startPoint y: 122, endPoint x: 305, endPoint y: 176, distance: 68.8
click at [305, 176] on div "1p Серый классический костюм я … на выпускной вечер. одевал надевал" at bounding box center [437, 156] width 352 height 76
click at [313, 179] on p "надевал" at bounding box center [436, 179] width 335 height 9
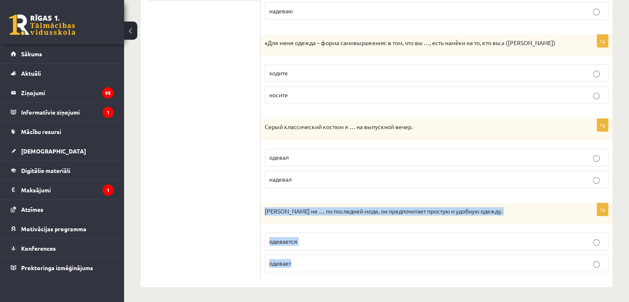
drag, startPoint x: 263, startPoint y: 209, endPoint x: 313, endPoint y: 265, distance: 75.3
click at [313, 265] on div "1p Антон не … по последней моде, он предпочитает простую и удобную одежду. одев…" at bounding box center [437, 241] width 352 height 76
click at [306, 234] on label "одевается" at bounding box center [437, 241] width 344 height 18
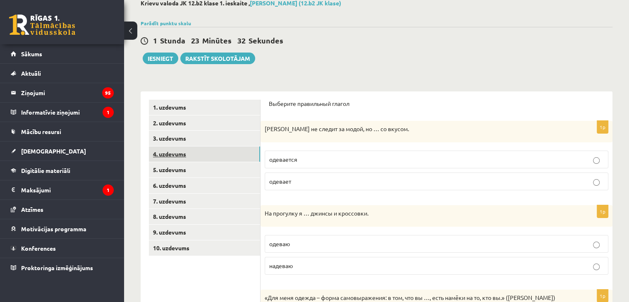
scroll to position [47, 0]
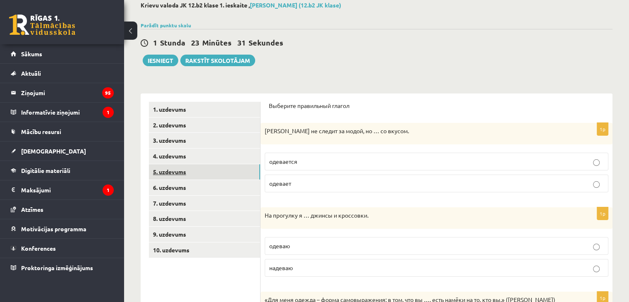
click at [172, 172] on link "5. uzdevums" at bounding box center [204, 171] width 111 height 15
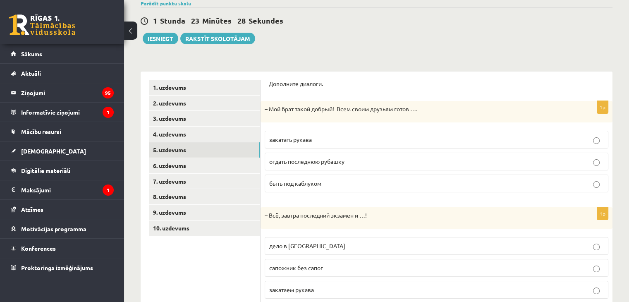
scroll to position [44, 0]
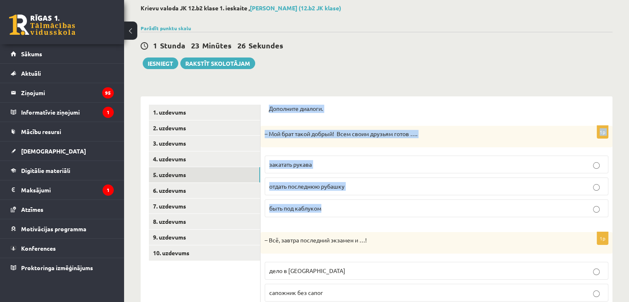
drag, startPoint x: 267, startPoint y: 105, endPoint x: 337, endPoint y: 203, distance: 120.6
click at [337, 203] on div "Дополните диалоги. 1p – Мой брат такой добрый! Всем своим друзьям готов …. зака…" at bounding box center [437, 276] width 352 height 361
click at [331, 179] on label "отдать последнюю рубашку" at bounding box center [437, 186] width 344 height 18
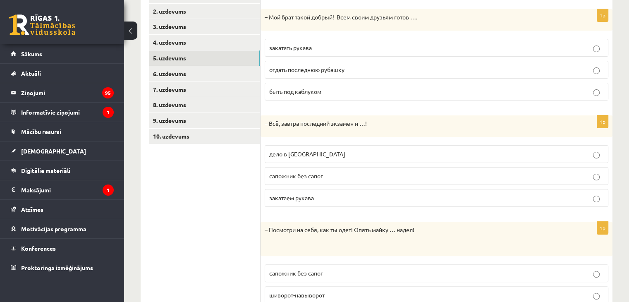
scroll to position [196, 0]
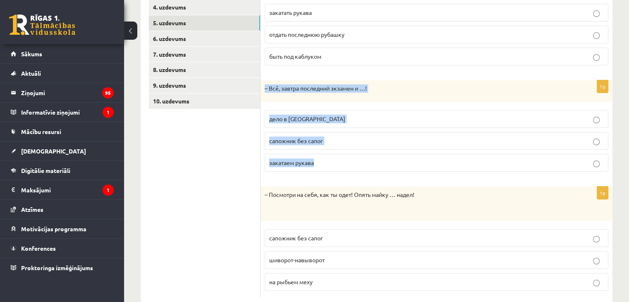
drag, startPoint x: 261, startPoint y: 86, endPoint x: 328, endPoint y: 161, distance: 99.9
click at [328, 161] on div "1p – Всё, завтра последний экзамен и …! дело в шляпе сапожник без сапог закатае…" at bounding box center [437, 129] width 352 height 98
click at [323, 117] on p "дело в шляпе" at bounding box center [436, 119] width 335 height 9
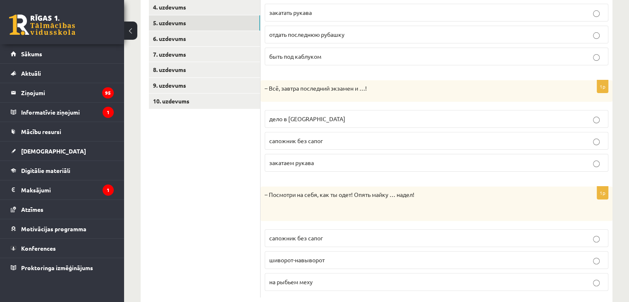
scroll to position [215, 0]
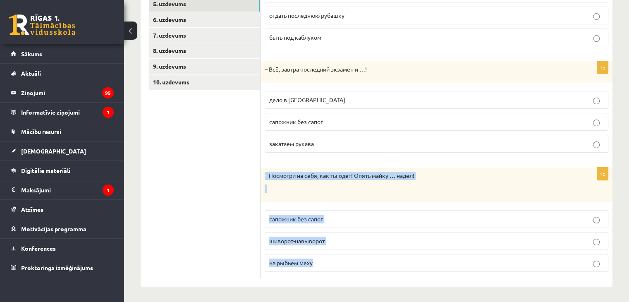
drag, startPoint x: 263, startPoint y: 174, endPoint x: 331, endPoint y: 262, distance: 111.1
click at [331, 262] on div "1p – Посмотри на себя, как ты одет! Опять майку … надел! сапожник без сапог шив…" at bounding box center [437, 222] width 352 height 111
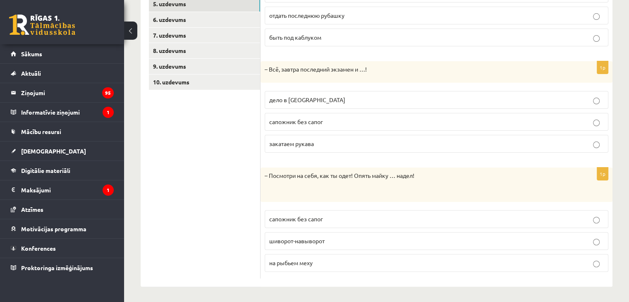
click at [229, 194] on ul "1. uzdevums 2. uzdevums 3. uzdevums 4. uzdevums 5. uzdevums 6. uzdevums 7. uzde…" at bounding box center [205, 106] width 112 height 345
click at [298, 242] on span "шиворот-навыворот" at bounding box center [296, 240] width 55 height 7
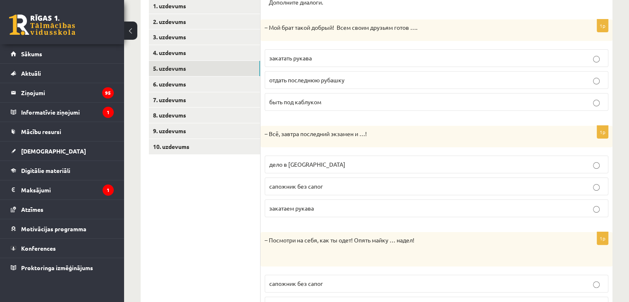
scroll to position [149, 0]
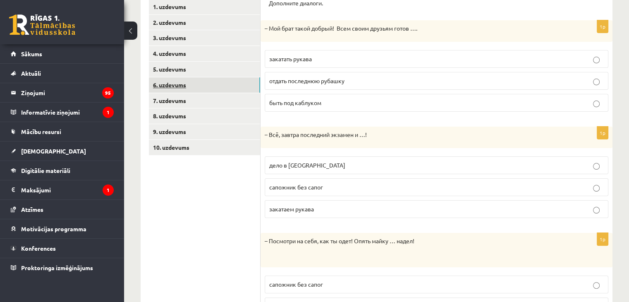
click at [162, 81] on link "6. uzdevums" at bounding box center [204, 84] width 111 height 15
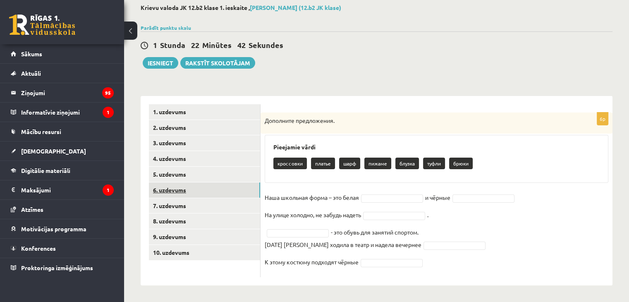
scroll to position [44, 0]
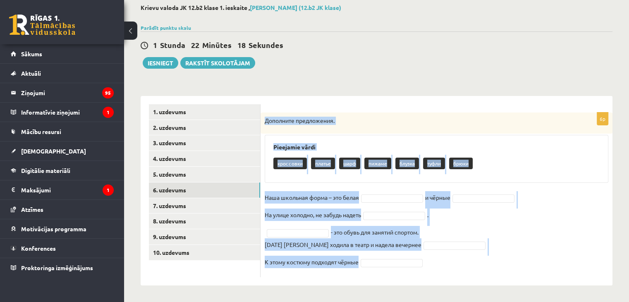
drag, startPoint x: 263, startPoint y: 121, endPoint x: 377, endPoint y: 261, distance: 181.1
click at [377, 261] on div "6p Дополните предложения. Pieejamie vārdi кроссовки платье шарф пижаме блузка т…" at bounding box center [437, 194] width 352 height 165
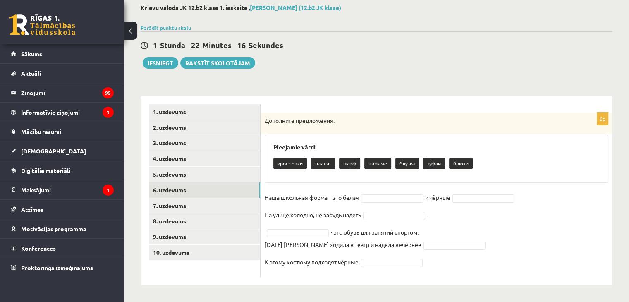
click at [325, 68] on div "1 Stunda 22 Minūtes 16 Sekundes Ieskaite saglabāta! Iesniegt Rakstīt skolotājam" at bounding box center [377, 49] width 472 height 37
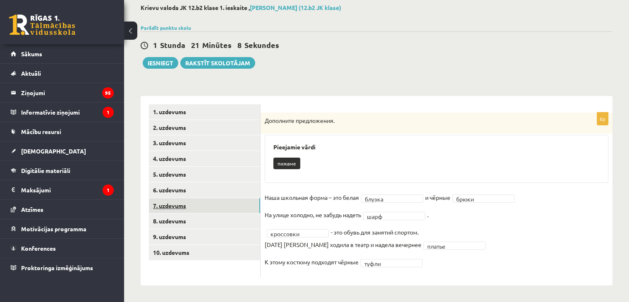
click at [173, 206] on link "7. uzdevums" at bounding box center [204, 205] width 111 height 15
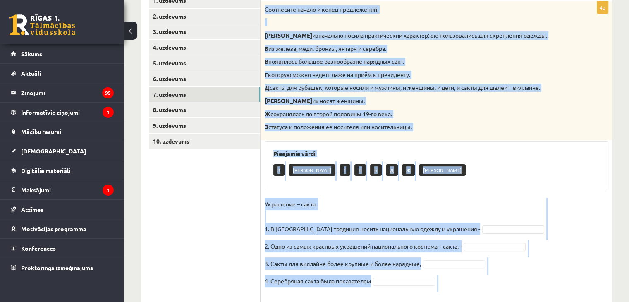
scroll to position [187, 0]
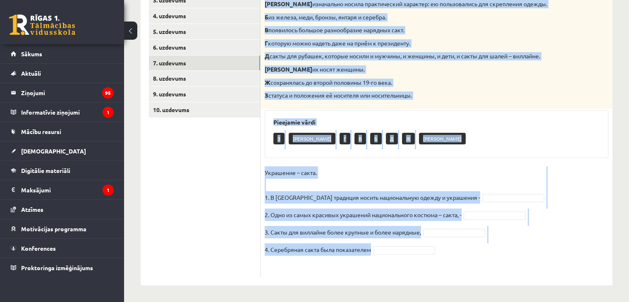
drag, startPoint x: 265, startPoint y: 28, endPoint x: 384, endPoint y: 257, distance: 257.9
click at [384, 257] on div "4p Соотнесите начало и конец предложений. А изначально носила практический хара…" at bounding box center [437, 123] width 352 height 307
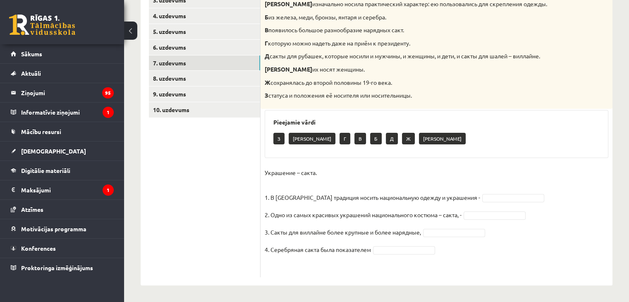
click at [238, 195] on ul "1. uzdevums 2. uzdevums 3. uzdevums 4. uzdevums 5. uzdevums 6. uzdevums 7. uzde…" at bounding box center [205, 120] width 112 height 316
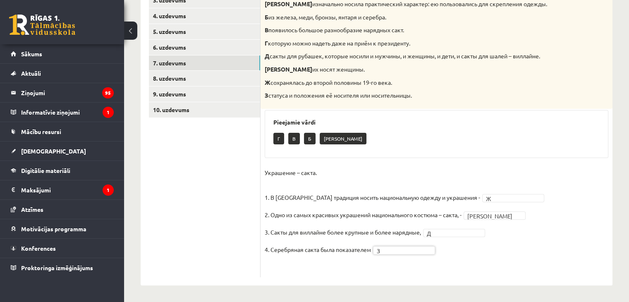
scroll to position [144, 0]
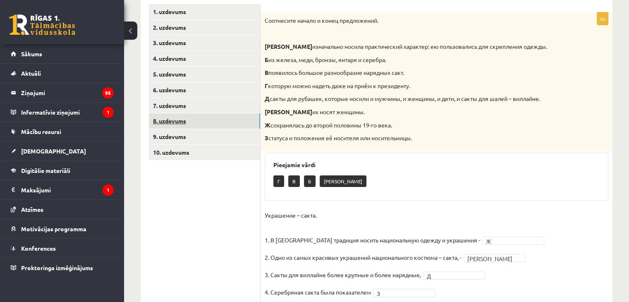
click at [174, 115] on link "8. uzdevums" at bounding box center [204, 120] width 111 height 15
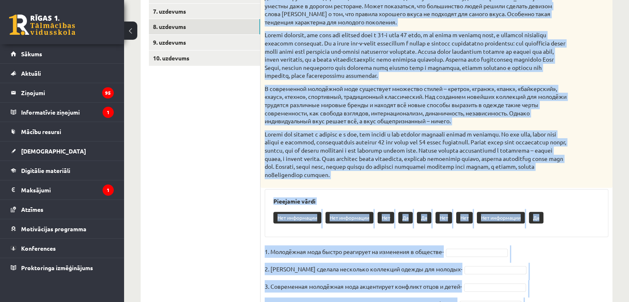
scroll to position [306, 0]
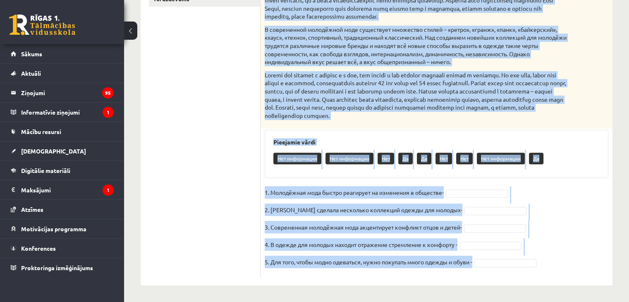
drag, startPoint x: 263, startPoint y: 15, endPoint x: 486, endPoint y: 270, distance: 338.8
click at [486, 270] on div "5p Прочитайте текст и выполните задание. Главное отличие молодёжной моды состои…" at bounding box center [437, 68] width 352 height 418
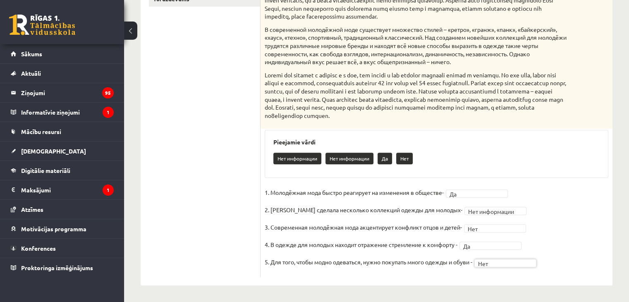
scroll to position [122, 0]
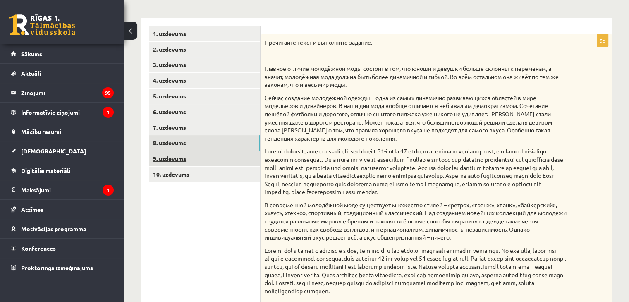
click at [174, 152] on link "9. uzdevums" at bounding box center [204, 158] width 111 height 15
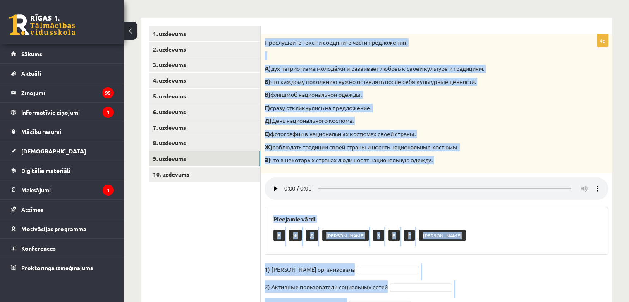
scroll to position [182, 0]
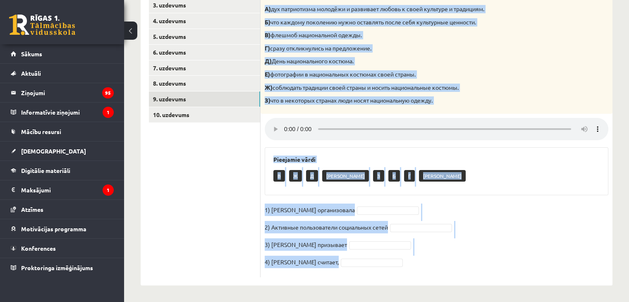
drag, startPoint x: 261, startPoint y: 41, endPoint x: 371, endPoint y: 296, distance: 277.5
click at [371, 296] on div "**********" at bounding box center [376, 76] width 505 height 452
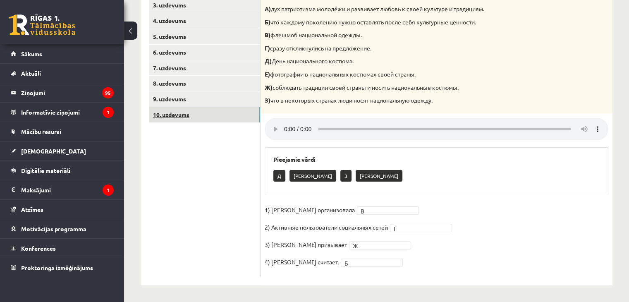
click at [175, 113] on link "10. uzdevums" at bounding box center [204, 114] width 111 height 15
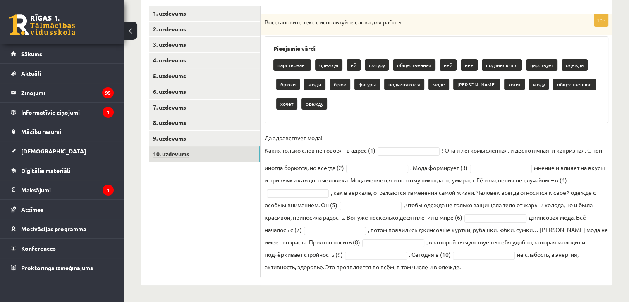
scroll to position [143, 0]
drag, startPoint x: 263, startPoint y: 19, endPoint x: 492, endPoint y: 270, distance: 340.5
click at [492, 270] on div "10p Восстановите текст, используйте слова для работы. Pieejamie vārdi царствова…" at bounding box center [437, 145] width 352 height 263
click at [213, 245] on ul "1. uzdevums 2. uzdevums 3. uzdevums 4. uzdevums 5. uzdevums 6. uzdevums 7. uzde…" at bounding box center [205, 141] width 112 height 271
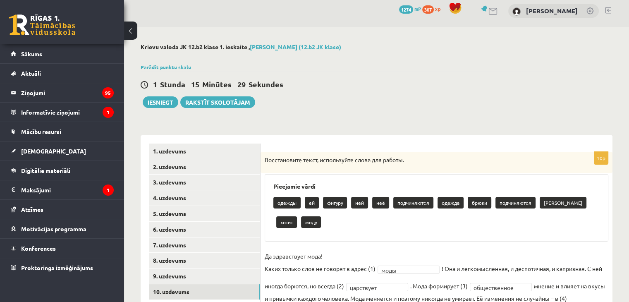
scroll to position [0, 0]
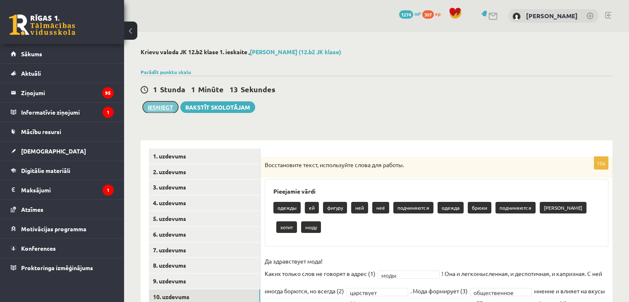
click at [165, 105] on button "Iesniegt" at bounding box center [161, 107] width 36 height 12
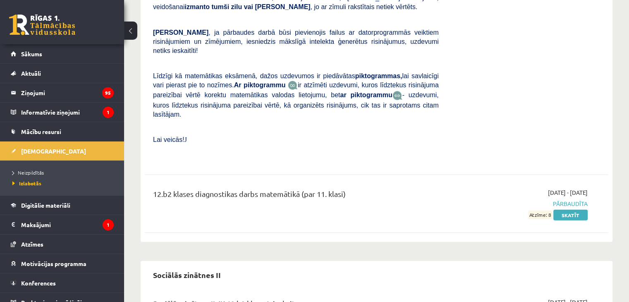
scroll to position [2020, 0]
